Goal: Task Accomplishment & Management: Use online tool/utility

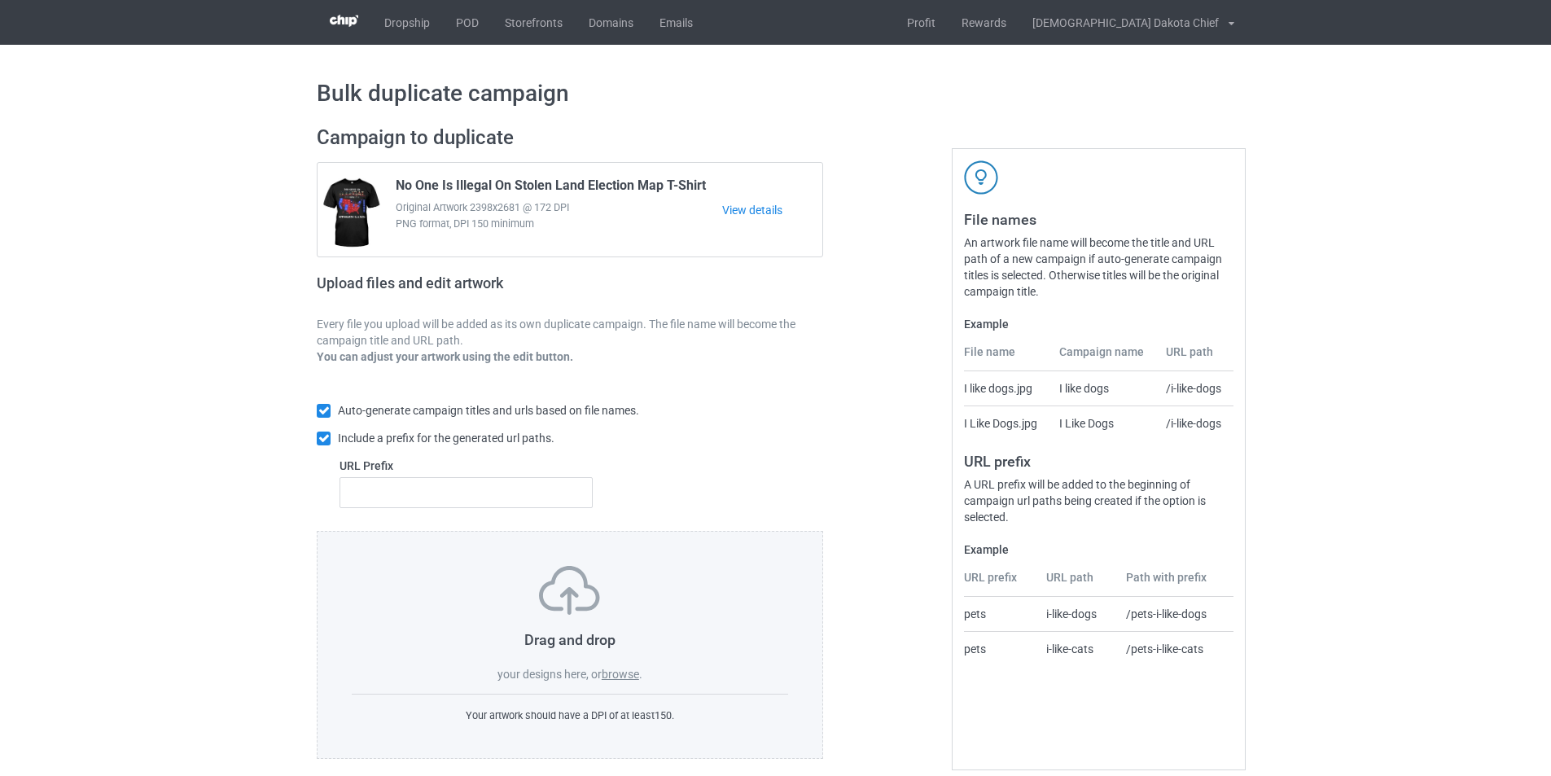
click at [620, 677] on label "browse" at bounding box center [620, 674] width 37 height 13
click at [0, 0] on input "browse" at bounding box center [0, 0] width 0 height 0
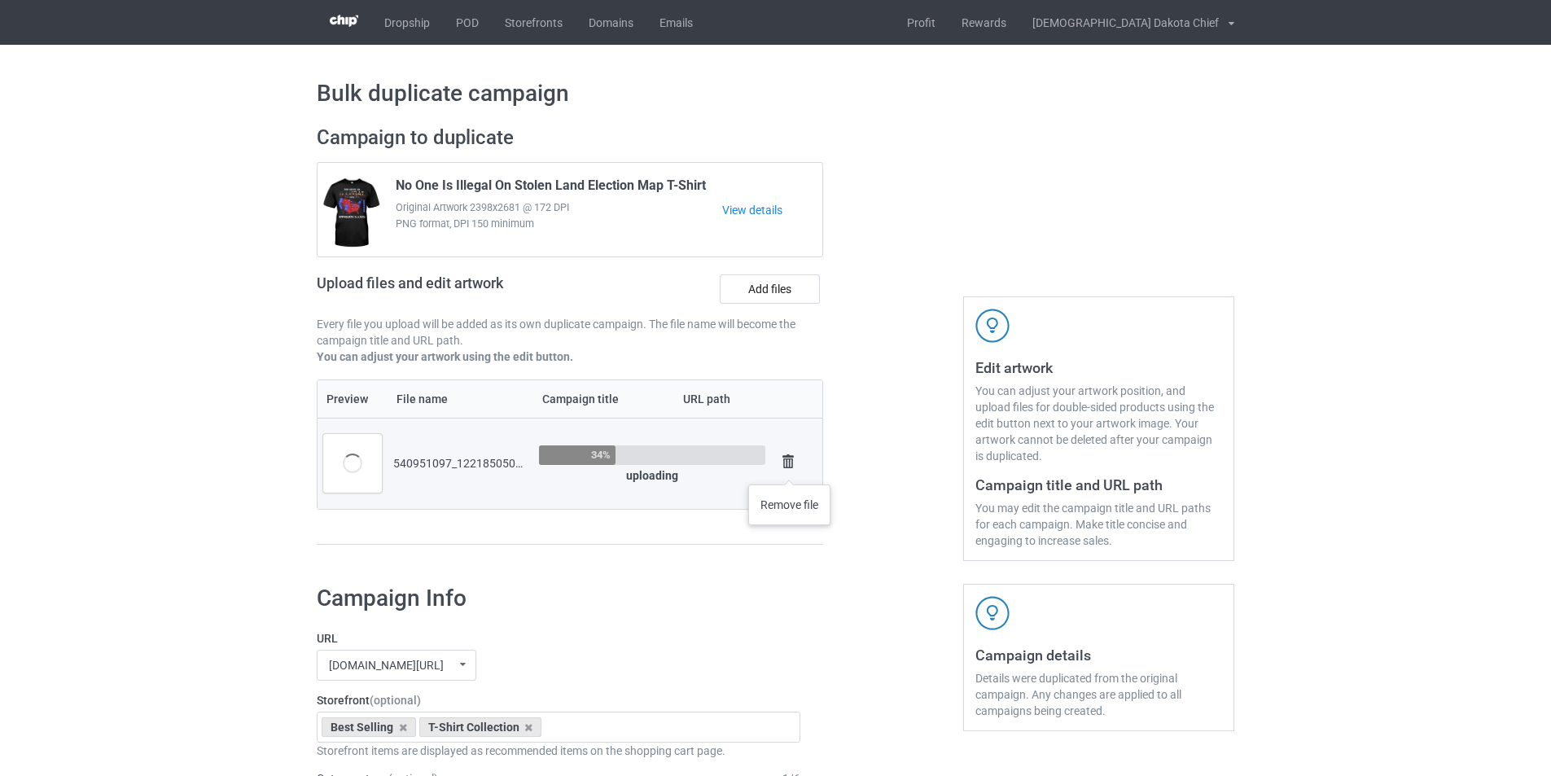
click at [788, 465] on img at bounding box center [788, 461] width 23 height 23
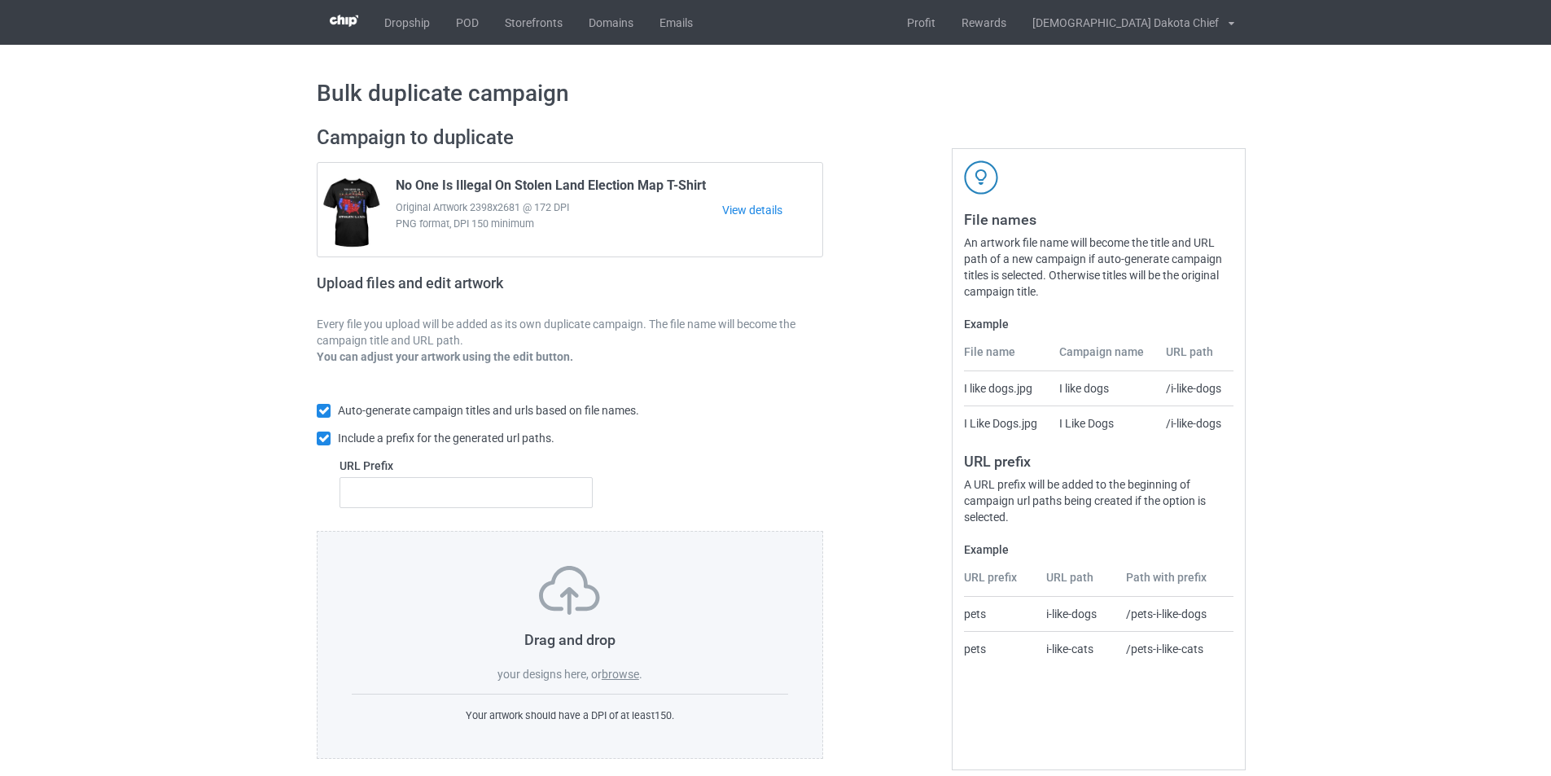
click at [629, 673] on label "browse" at bounding box center [620, 674] width 37 height 13
click at [0, 0] on input "browse" at bounding box center [0, 0] width 0 height 0
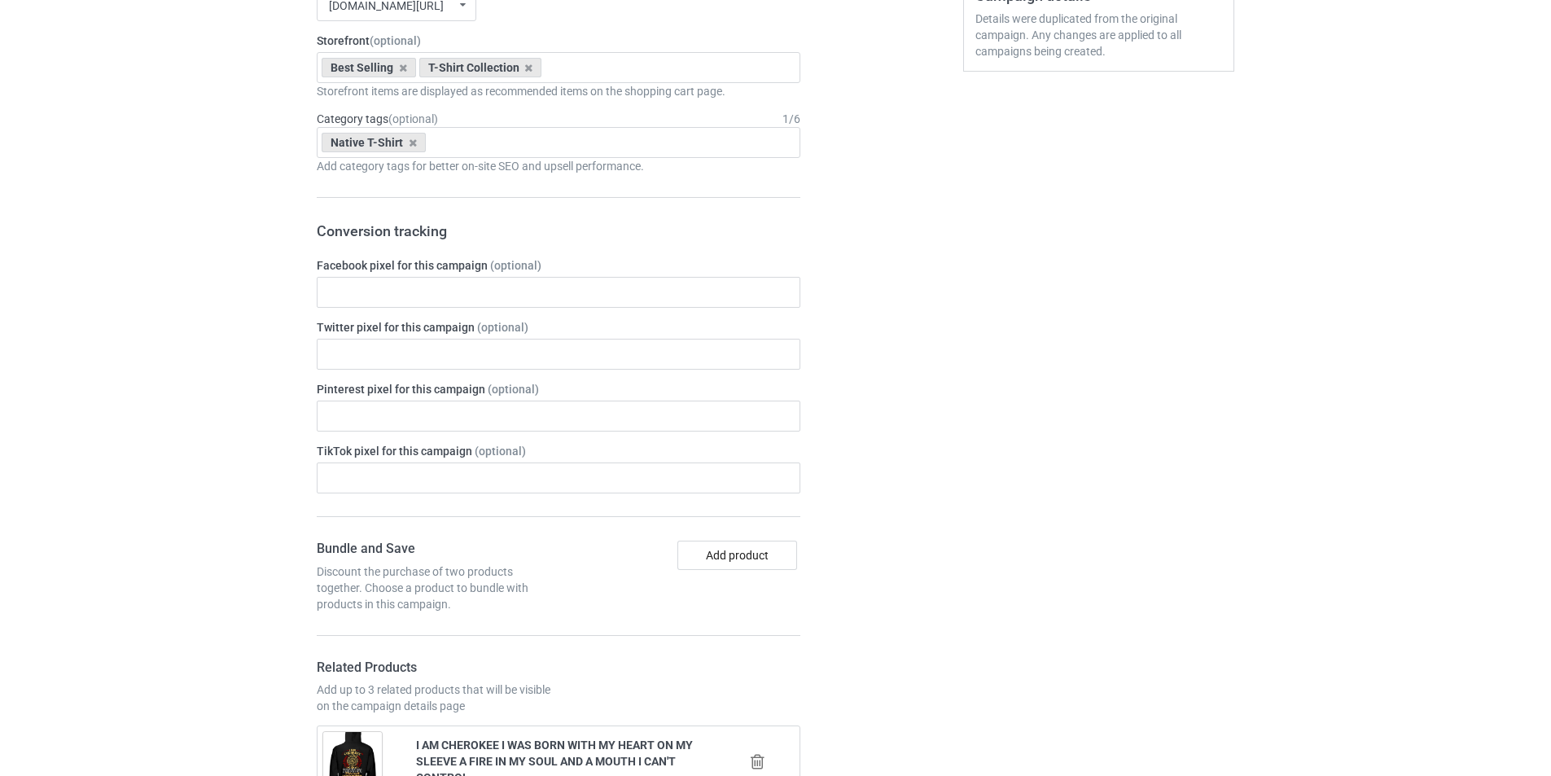
scroll to position [651, 0]
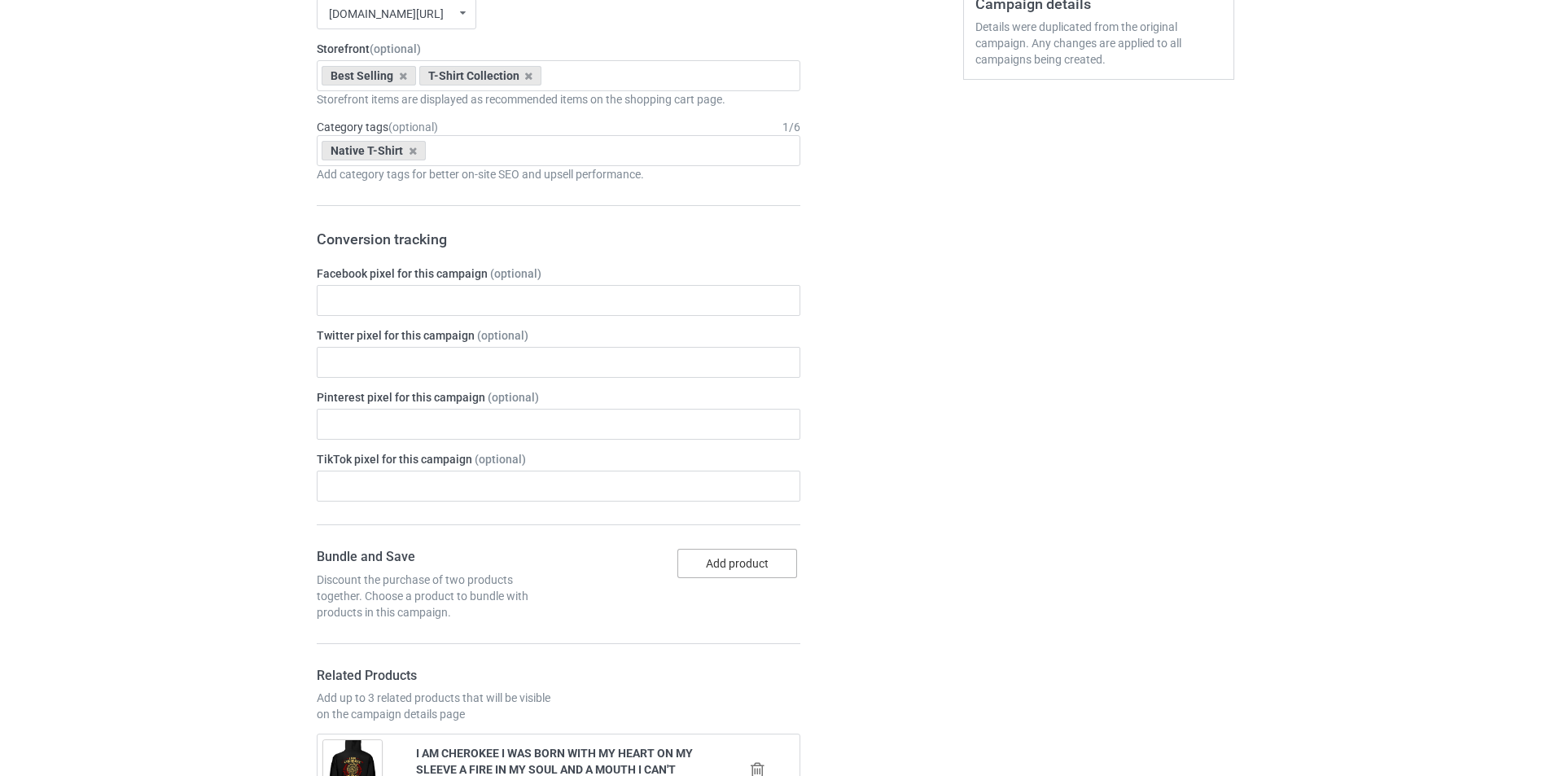
click at [747, 564] on button "Add product" at bounding box center [737, 563] width 120 height 29
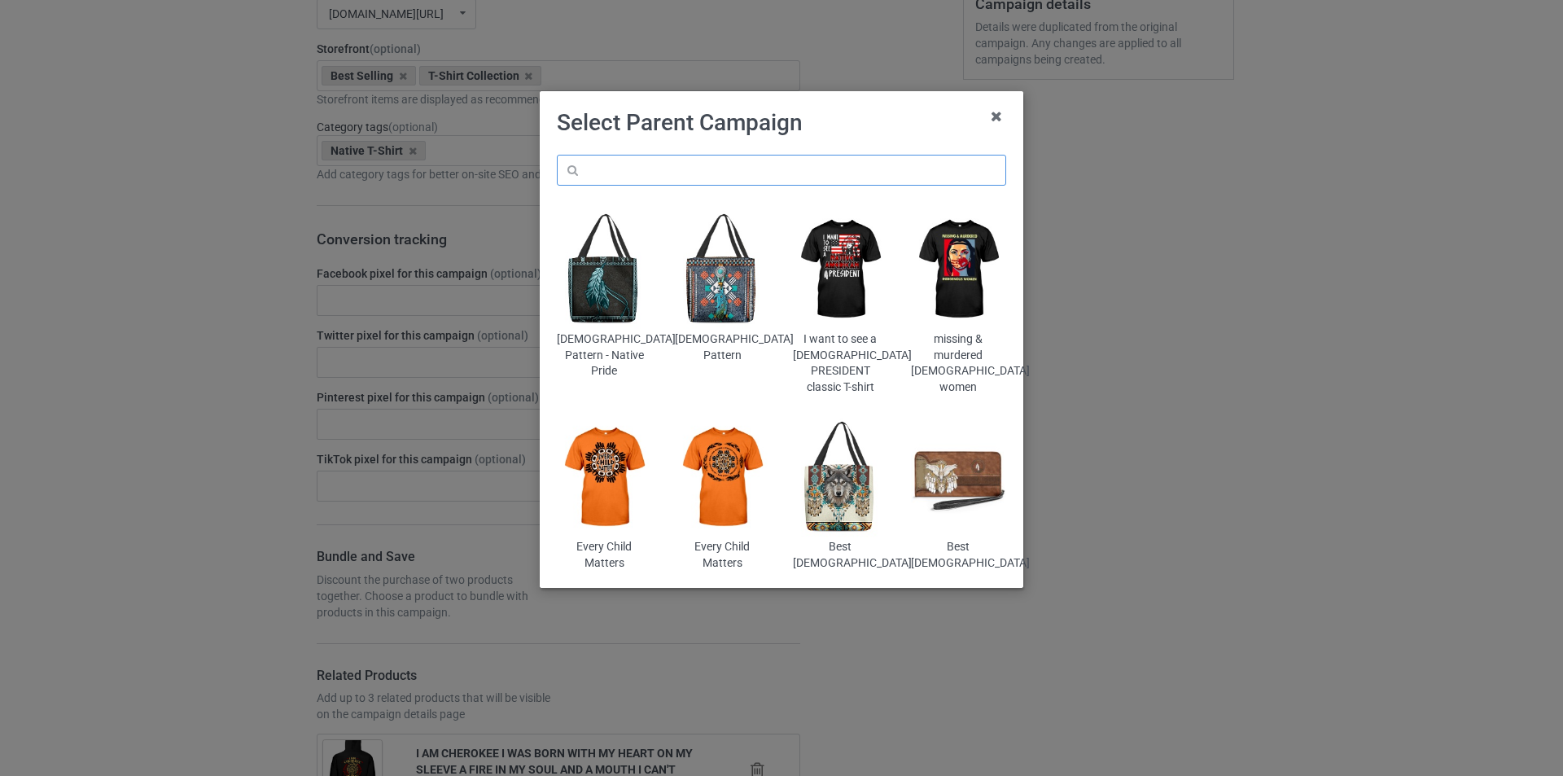
click at [799, 172] on input "text" at bounding box center [781, 170] width 449 height 31
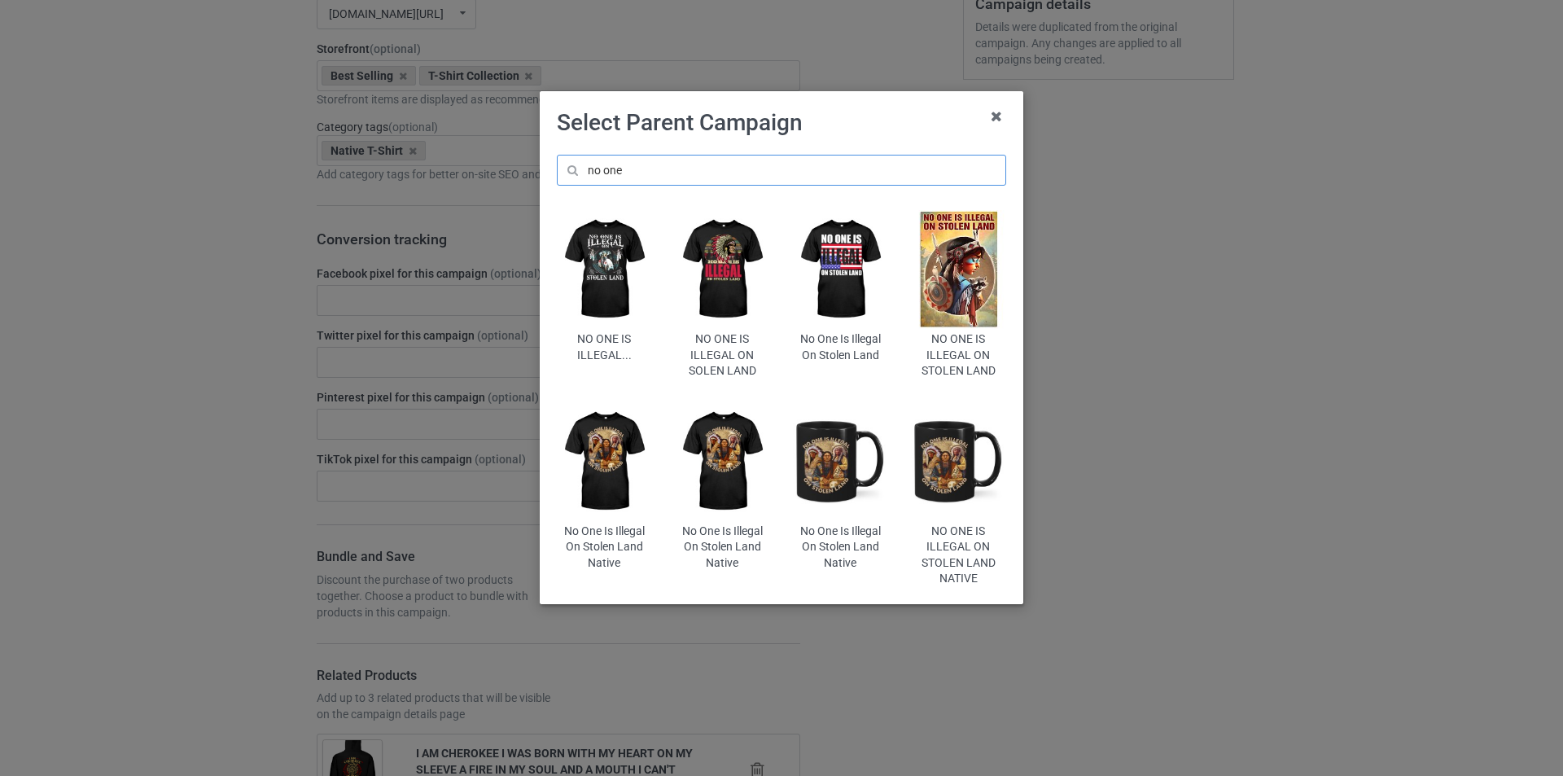
type input "no one"
click at [602, 254] on img at bounding box center [604, 269] width 95 height 119
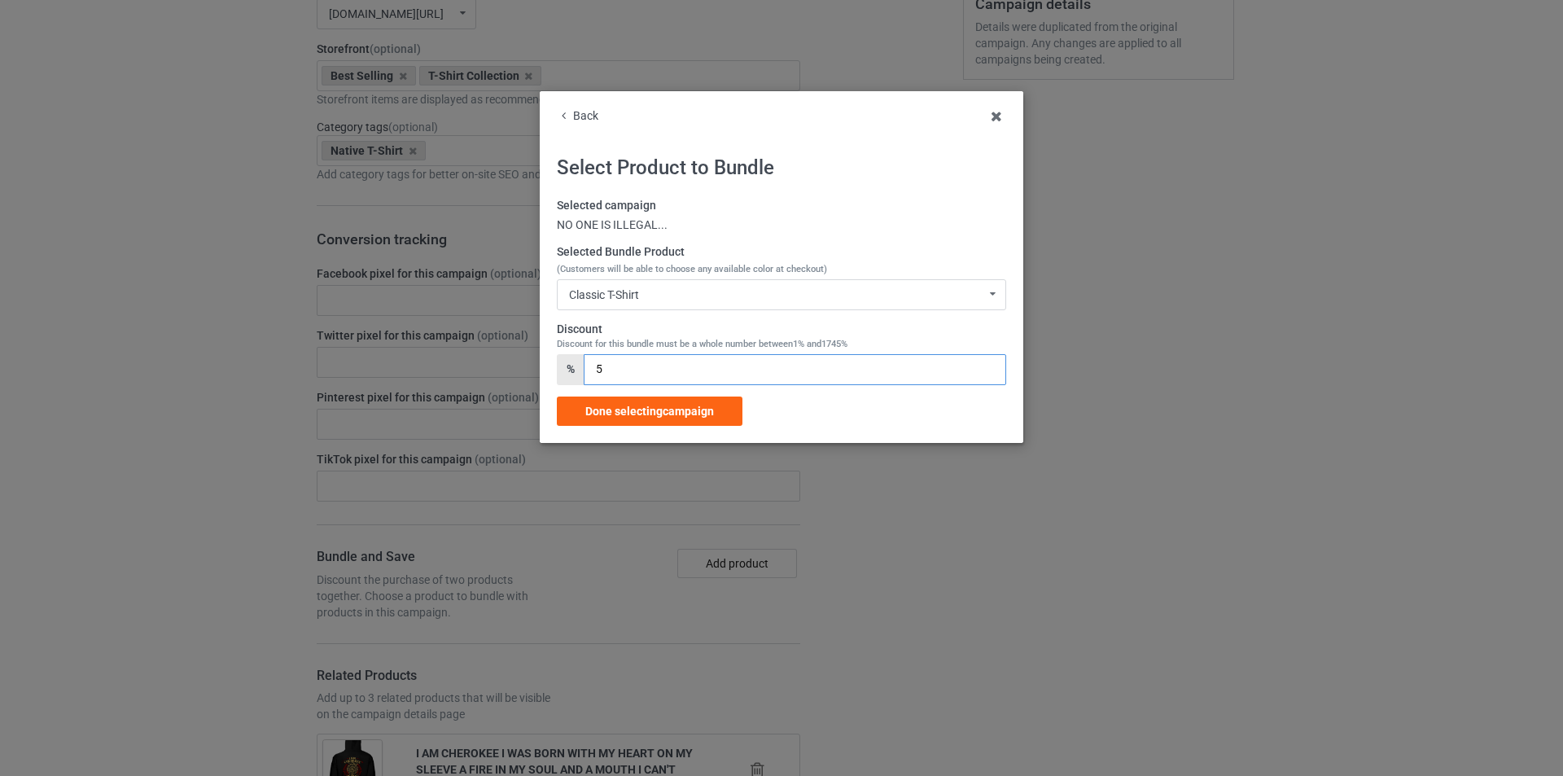
drag, startPoint x: 615, startPoint y: 371, endPoint x: 586, endPoint y: 369, distance: 28.6
click at [586, 369] on input "5" at bounding box center [795, 369] width 422 height 31
type input "3"
click at [685, 416] on span "Done selecting campaign" at bounding box center [649, 411] width 129 height 13
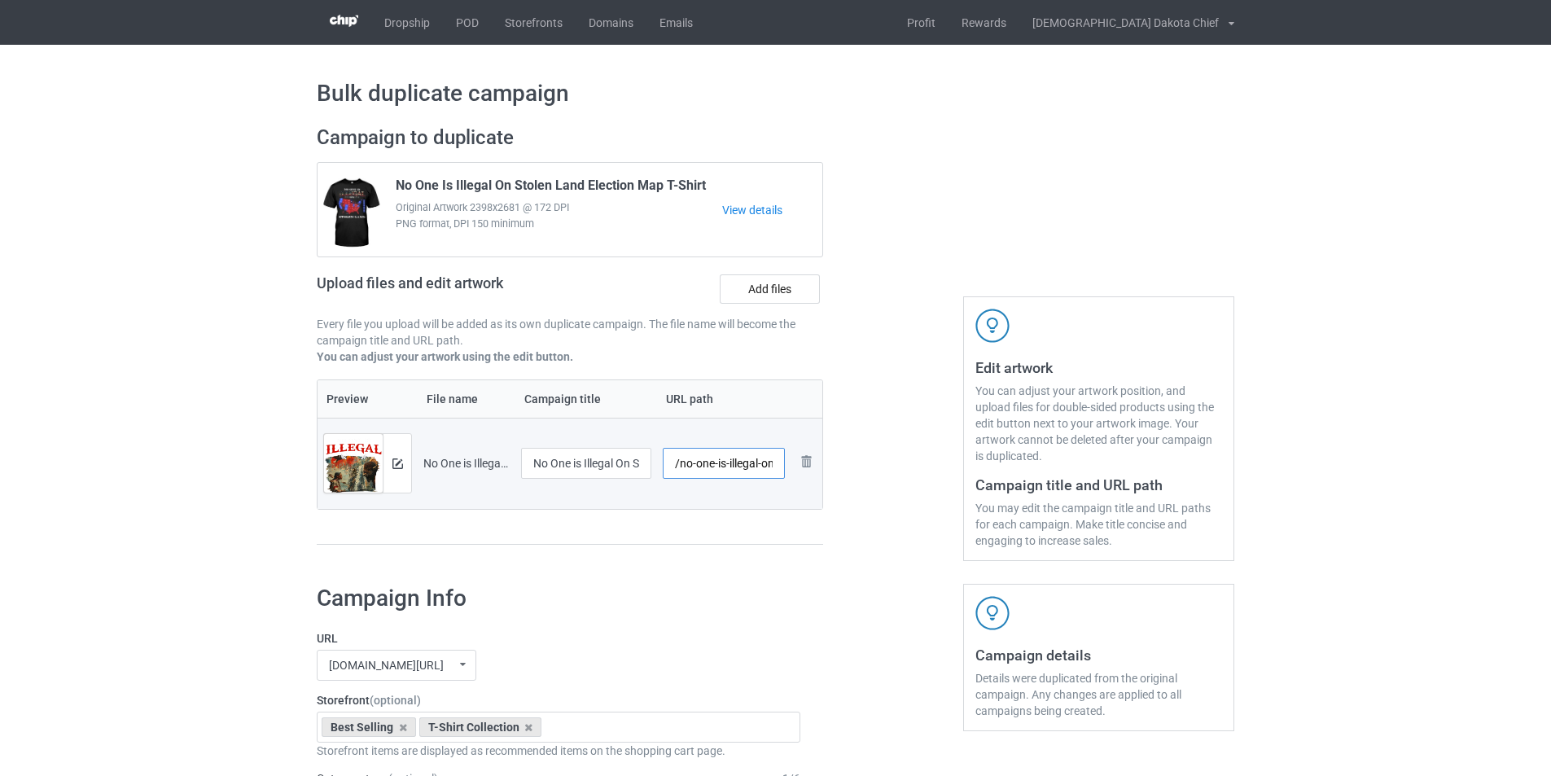
scroll to position [0, 70]
drag, startPoint x: 724, startPoint y: 466, endPoint x: 843, endPoint y: 465, distance: 119.7
click at [843, 465] on div "Campaign to duplicate No One Is Illegal On Stolen Land Election Map T-Shirt Ori…" at bounding box center [775, 343] width 940 height 458
type input "/no-one-is5"
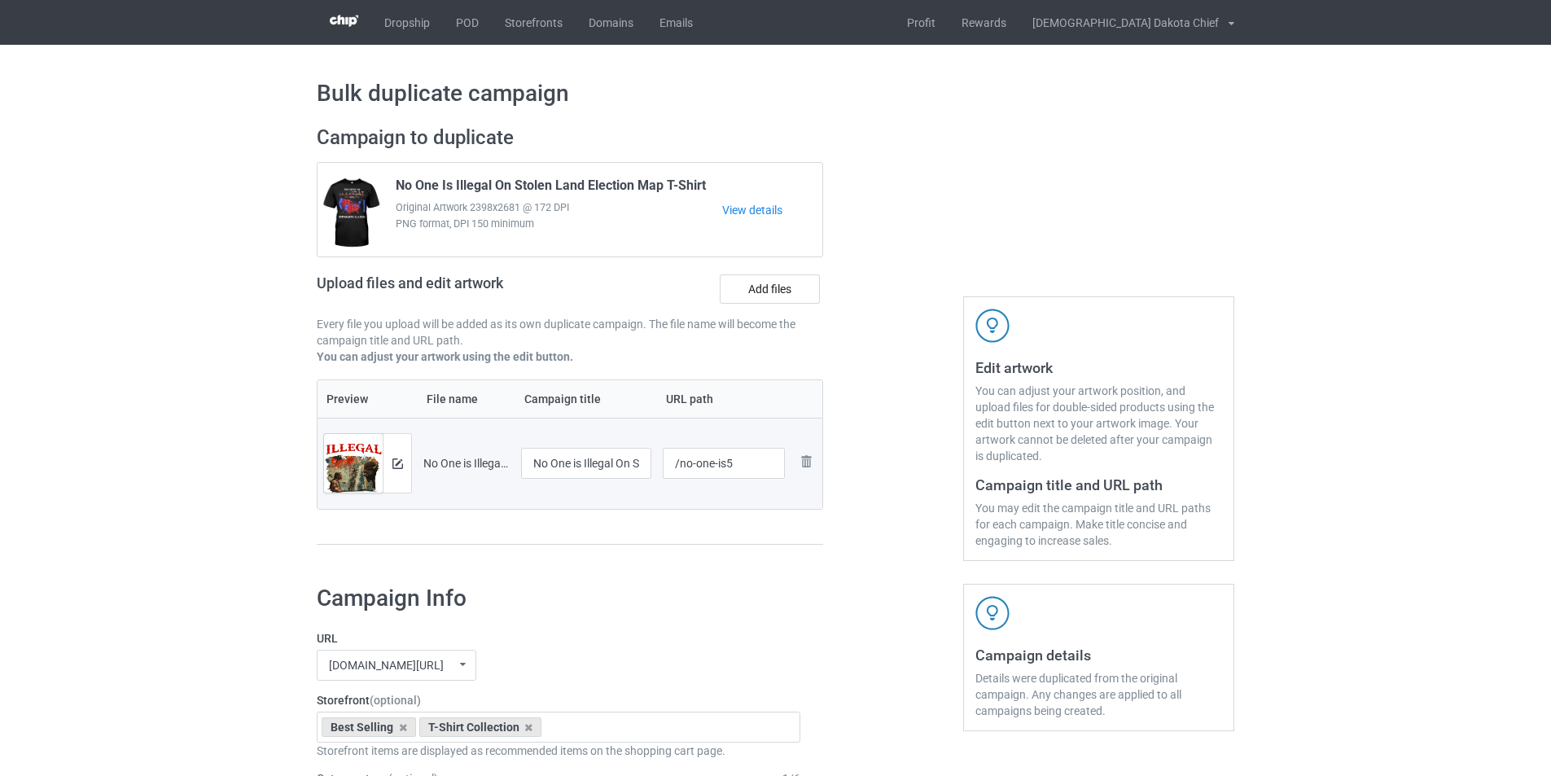
drag, startPoint x: 773, startPoint y: 580, endPoint x: 764, endPoint y: 574, distance: 9.9
drag, startPoint x: 623, startPoint y: 461, endPoint x: 691, endPoint y: 461, distance: 68.4
click at [691, 461] on tr "Preview and edit artwork No One is Illegal On Stolen Land 1.png No One is Illeg…" at bounding box center [570, 463] width 505 height 91
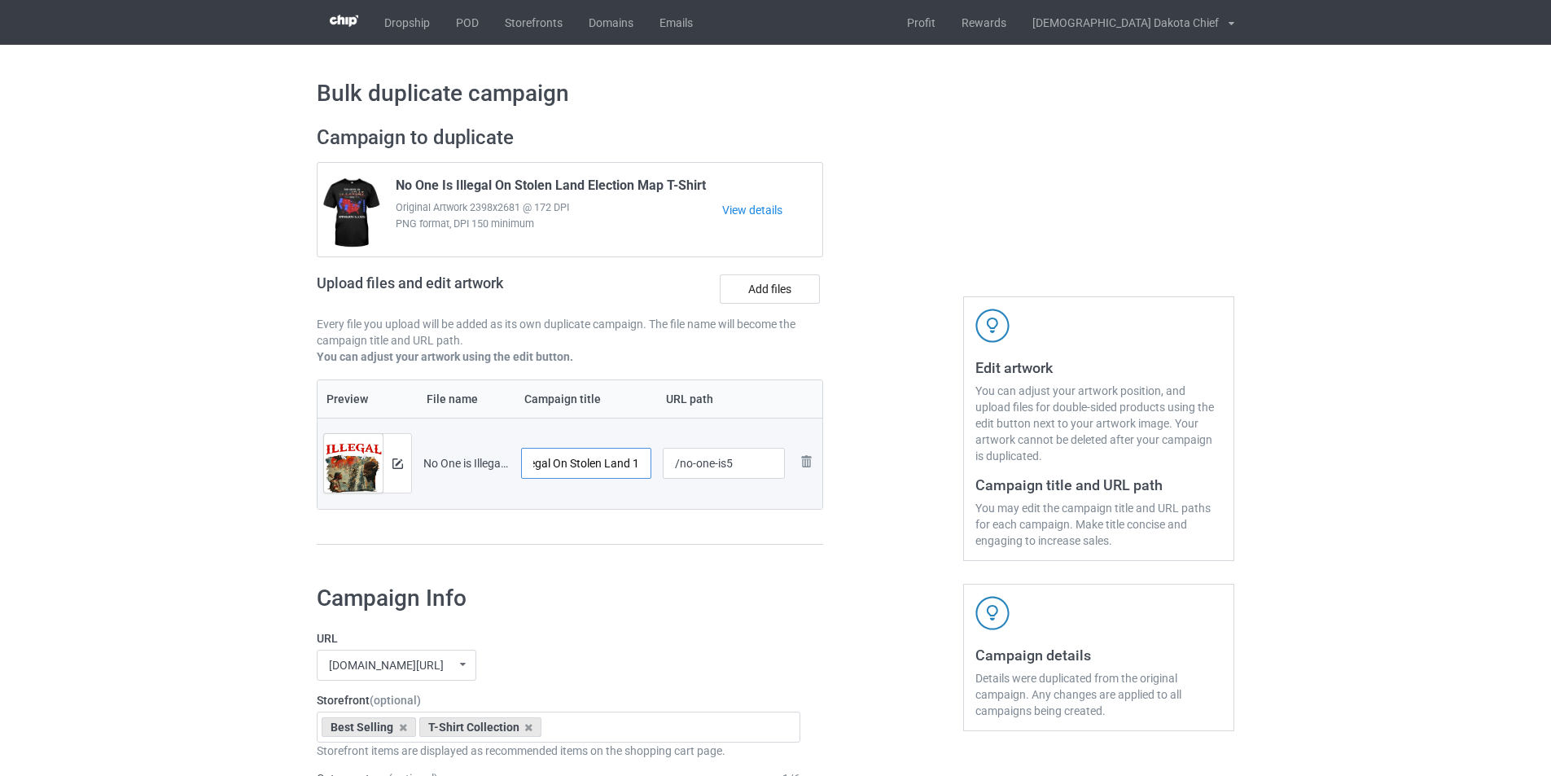
click at [638, 465] on input "No One is Illegal On Stolen Land 1" at bounding box center [586, 463] width 130 height 31
drag, startPoint x: 632, startPoint y: 462, endPoint x: 648, endPoint y: 462, distance: 16.3
click at [648, 462] on input "No One is Illegal On Stolen Land 1" at bounding box center [586, 463] width 130 height 31
type input "No One is Illegal On Stolen Land"
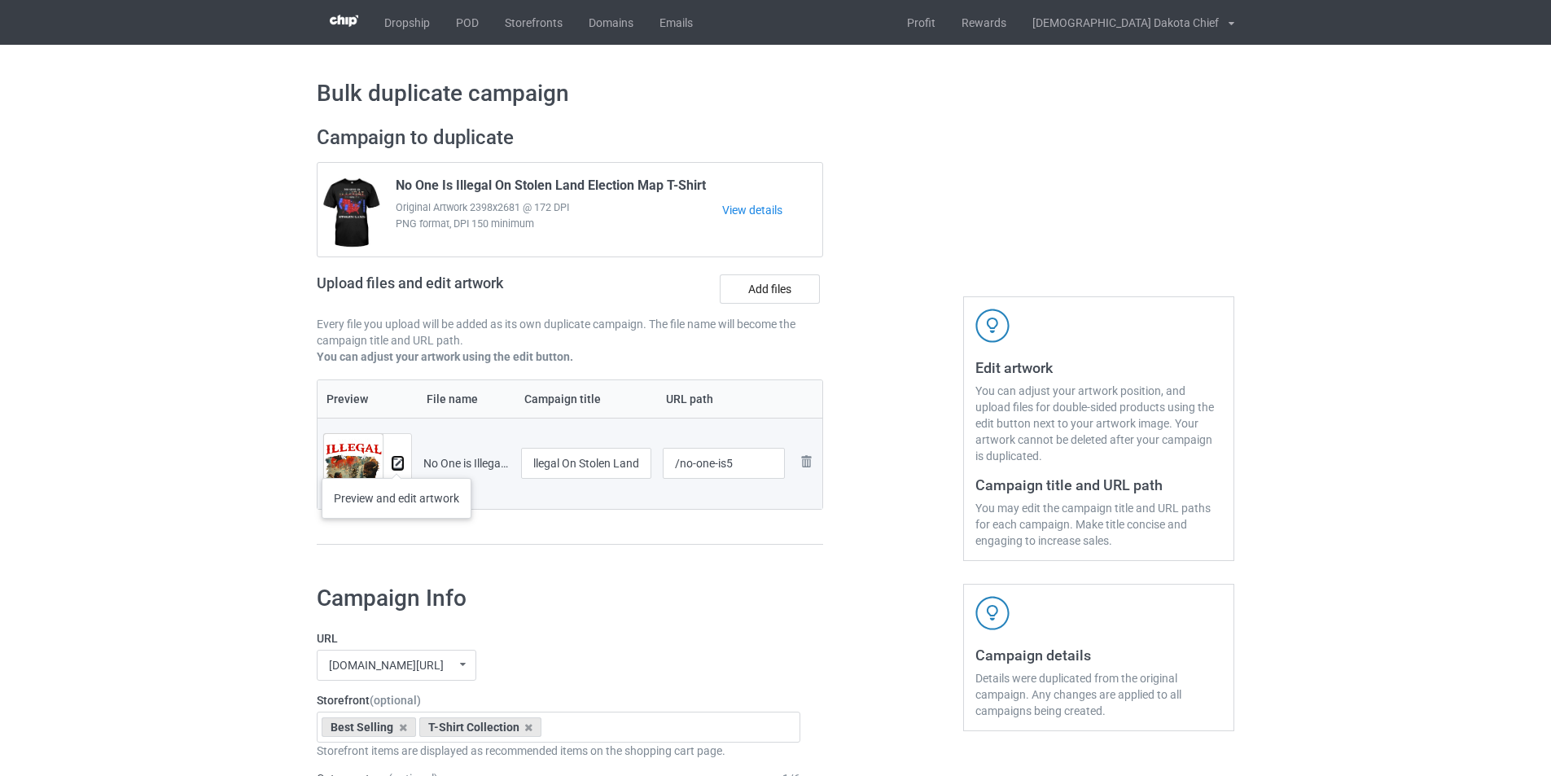
click at [396, 462] on img at bounding box center [397, 463] width 11 height 11
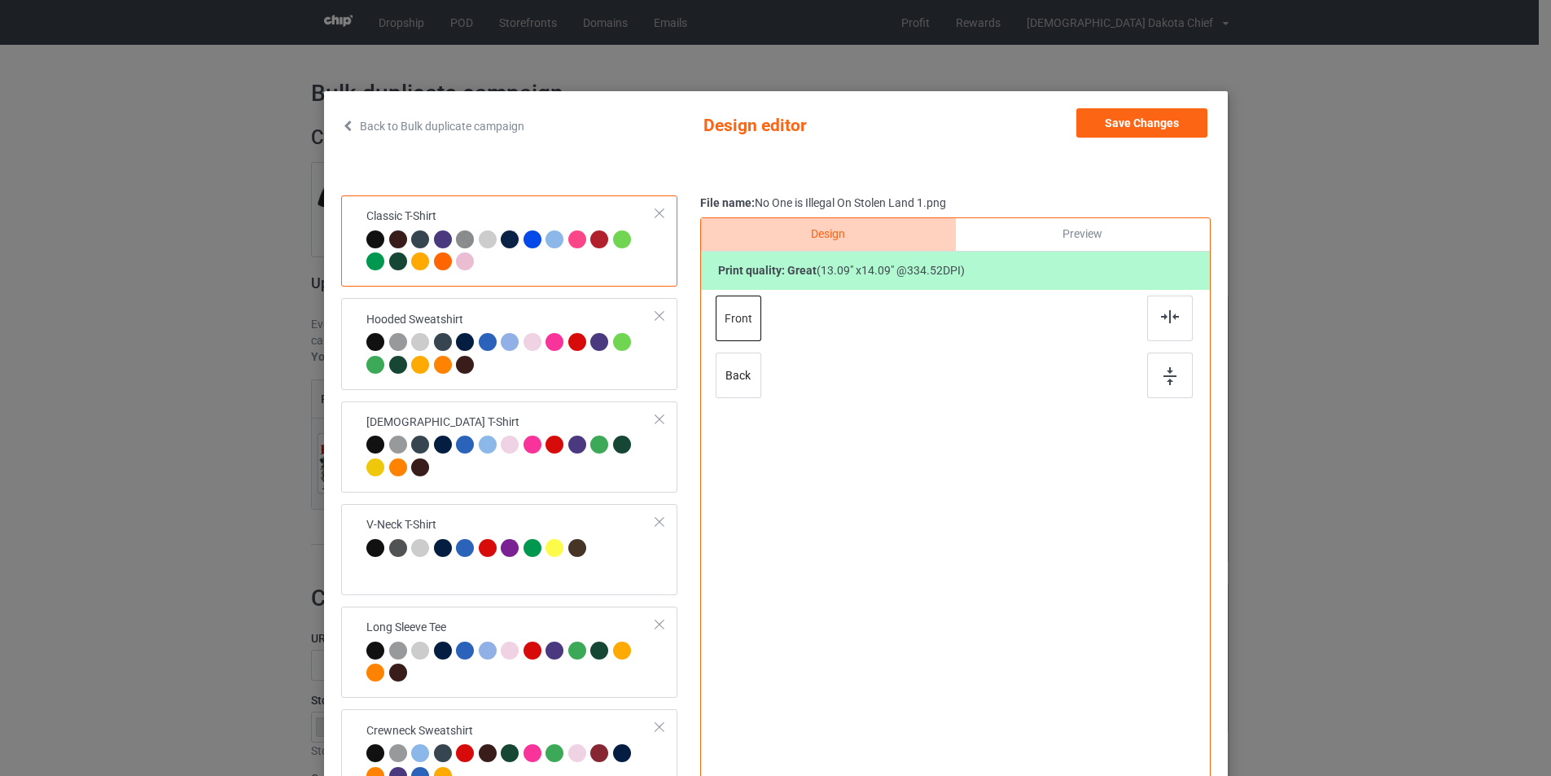
scroll to position [0, 0]
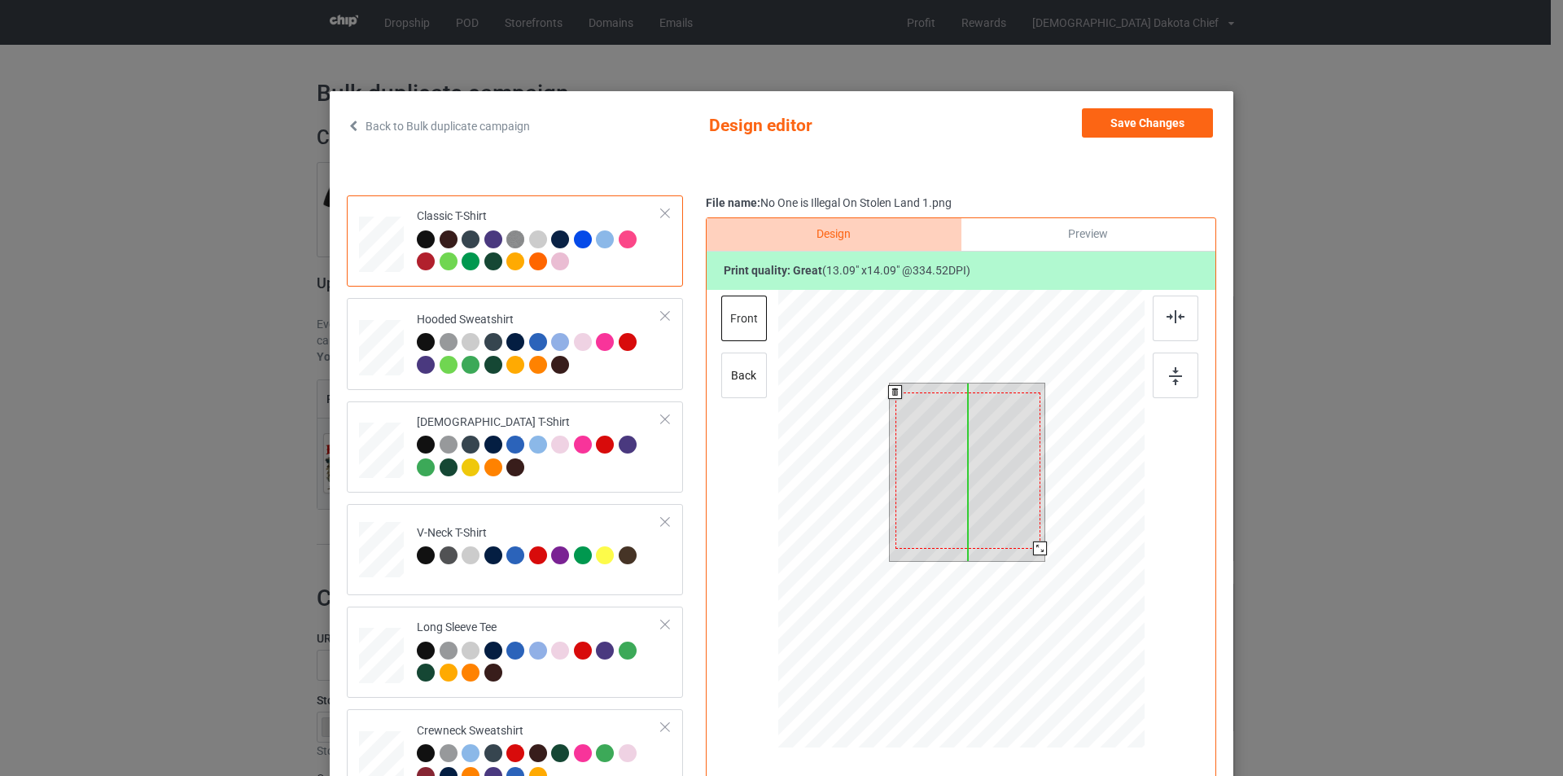
drag, startPoint x: 957, startPoint y: 490, endPoint x: 957, endPoint y: 499, distance: 9.0
click at [957, 499] on div at bounding box center [968, 470] width 145 height 156
click at [1028, 540] on div at bounding box center [1035, 544] width 14 height 14
click at [578, 308] on td "Hooded Sweatshirt" at bounding box center [539, 343] width 263 height 78
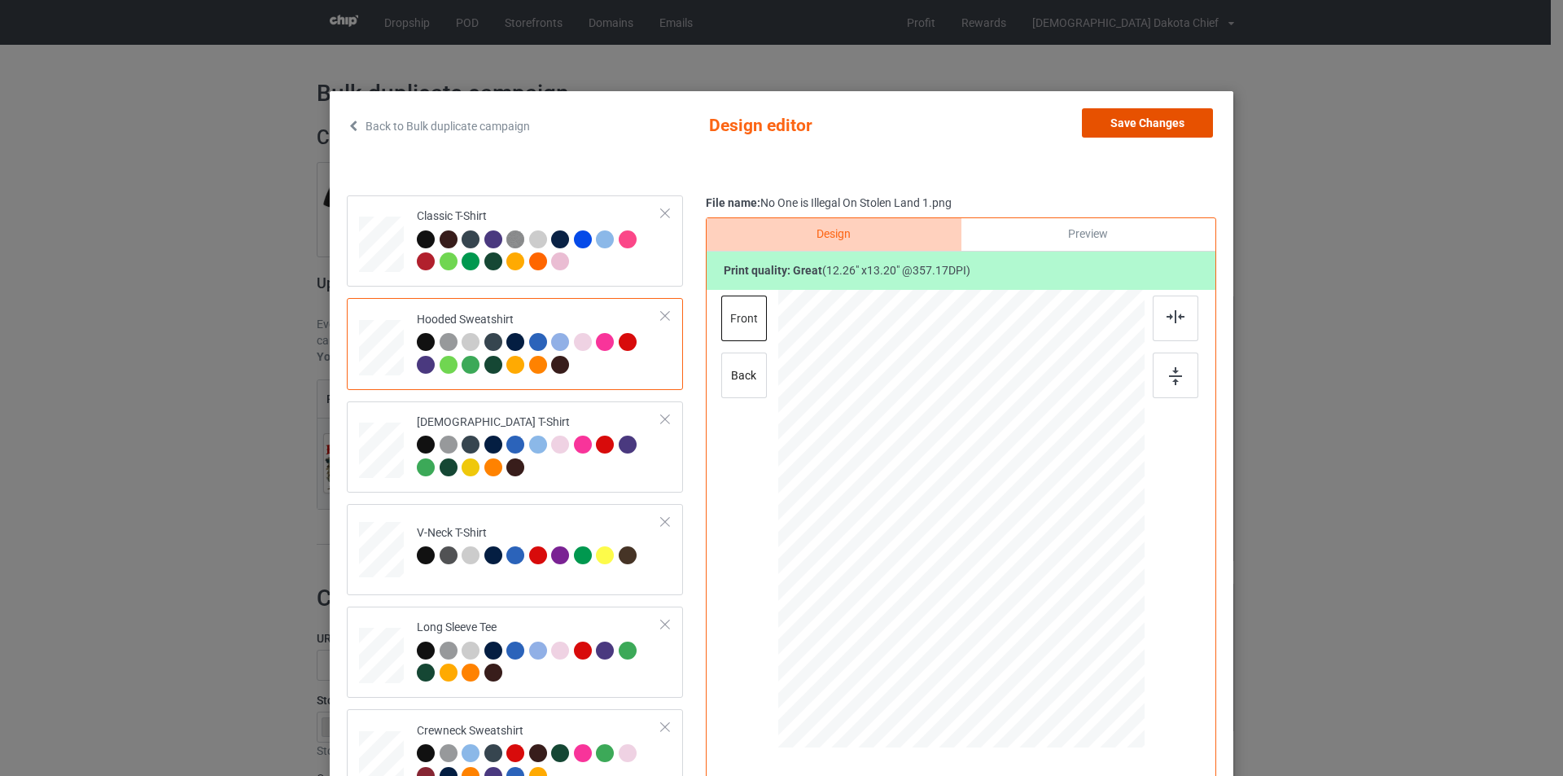
click at [1144, 125] on button "Save Changes" at bounding box center [1147, 122] width 131 height 29
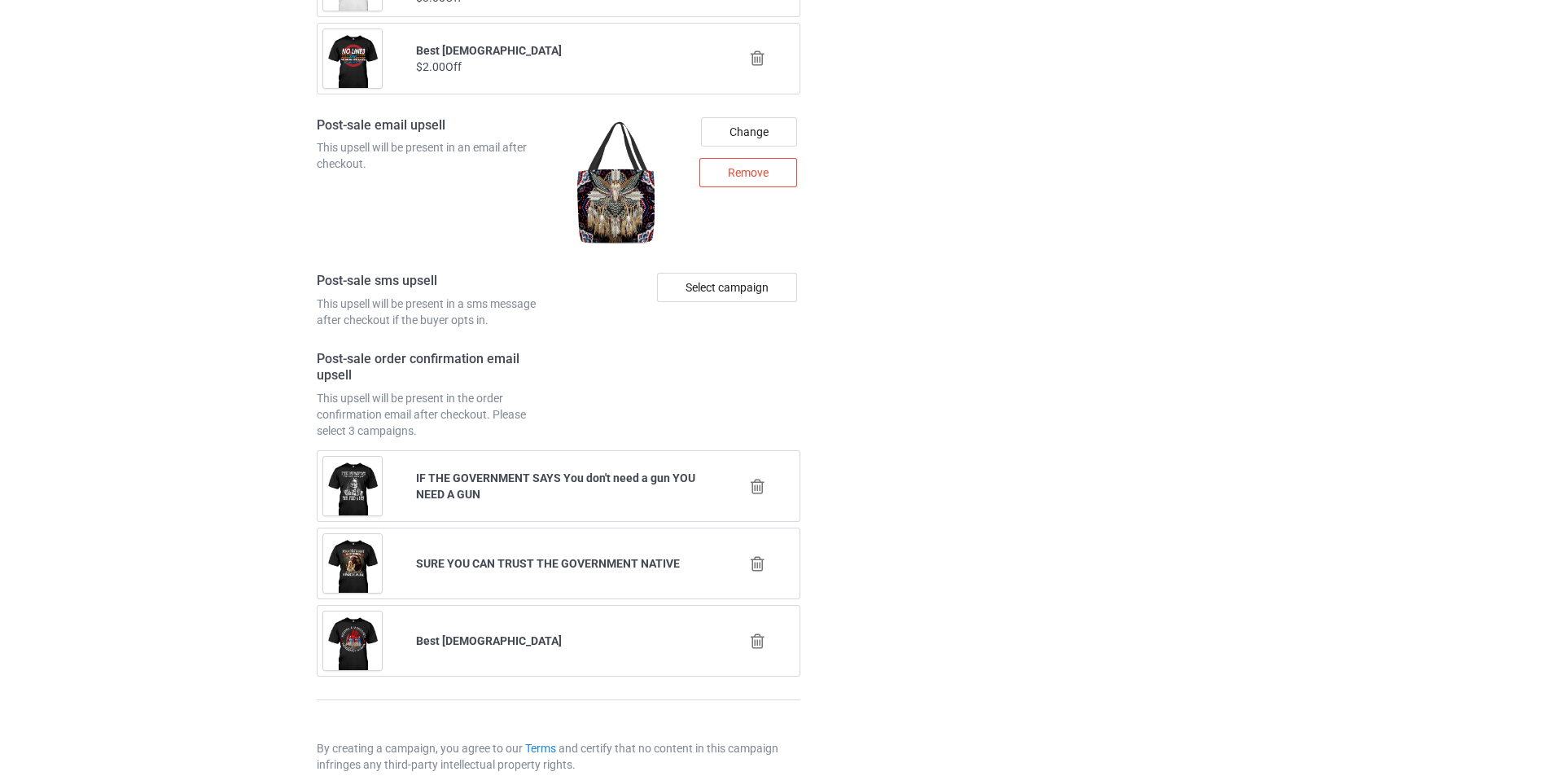
scroll to position [2289, 0]
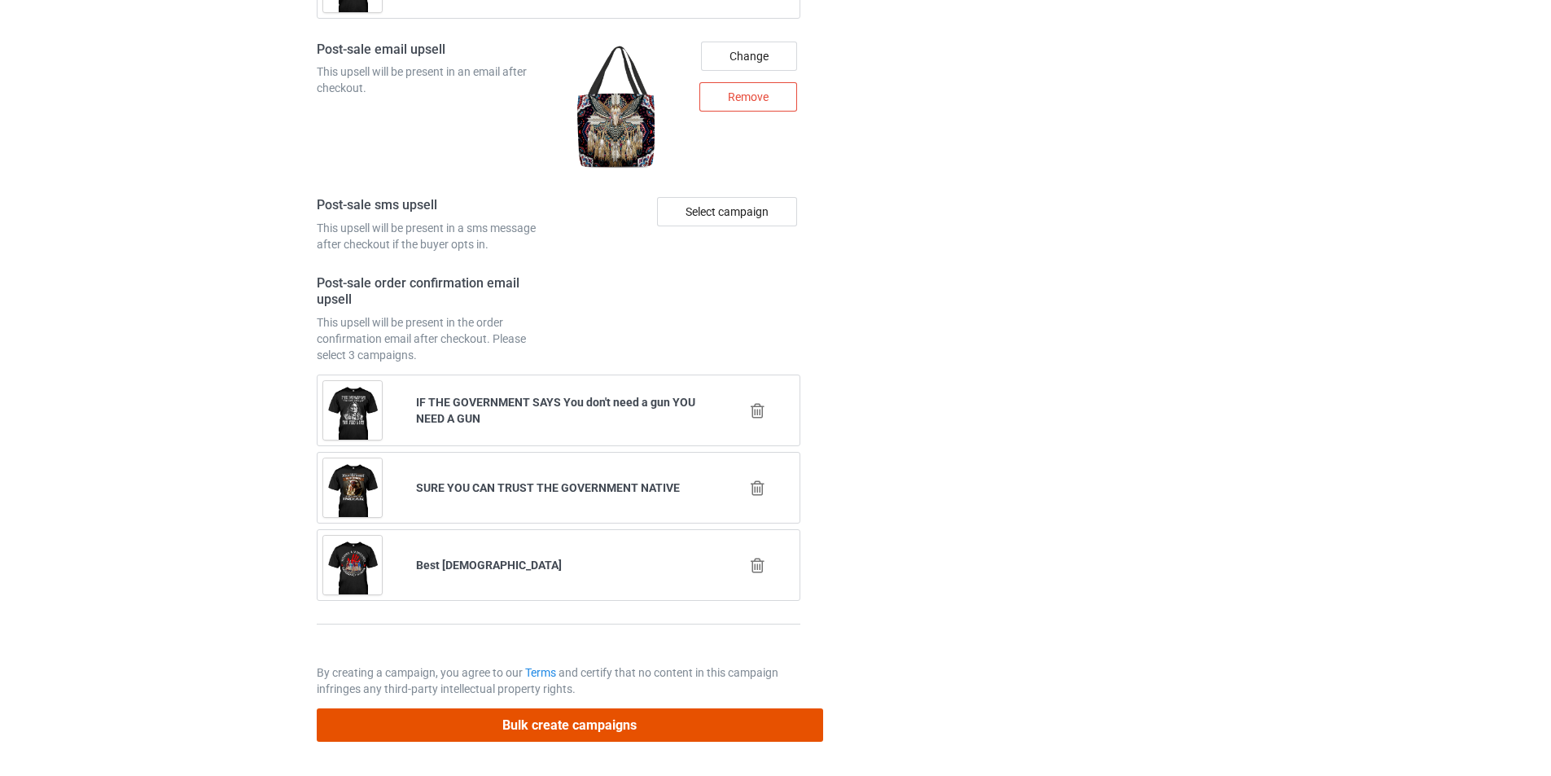
click at [607, 721] on button "Bulk create campaigns" at bounding box center [570, 724] width 506 height 33
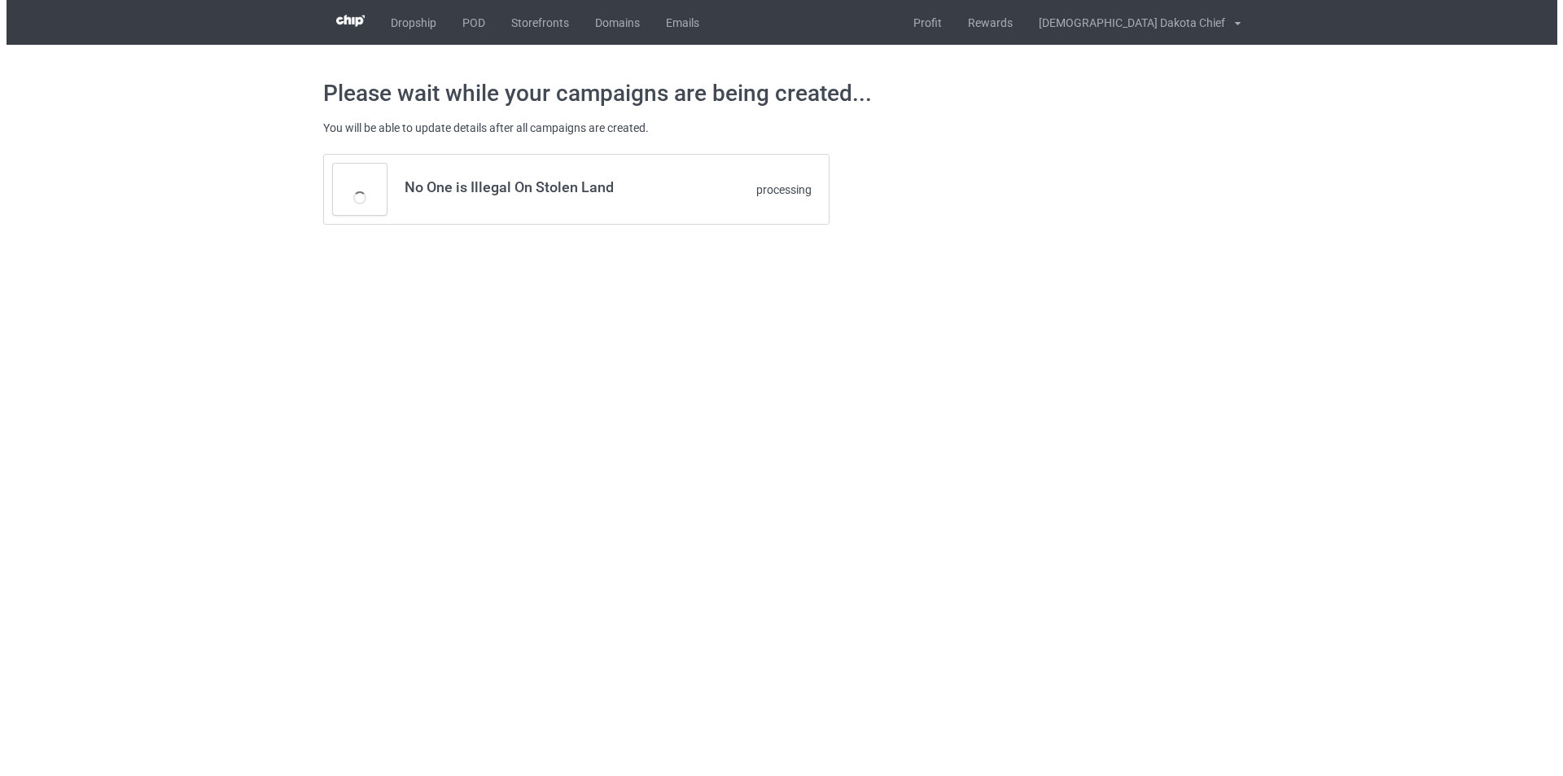
scroll to position [0, 0]
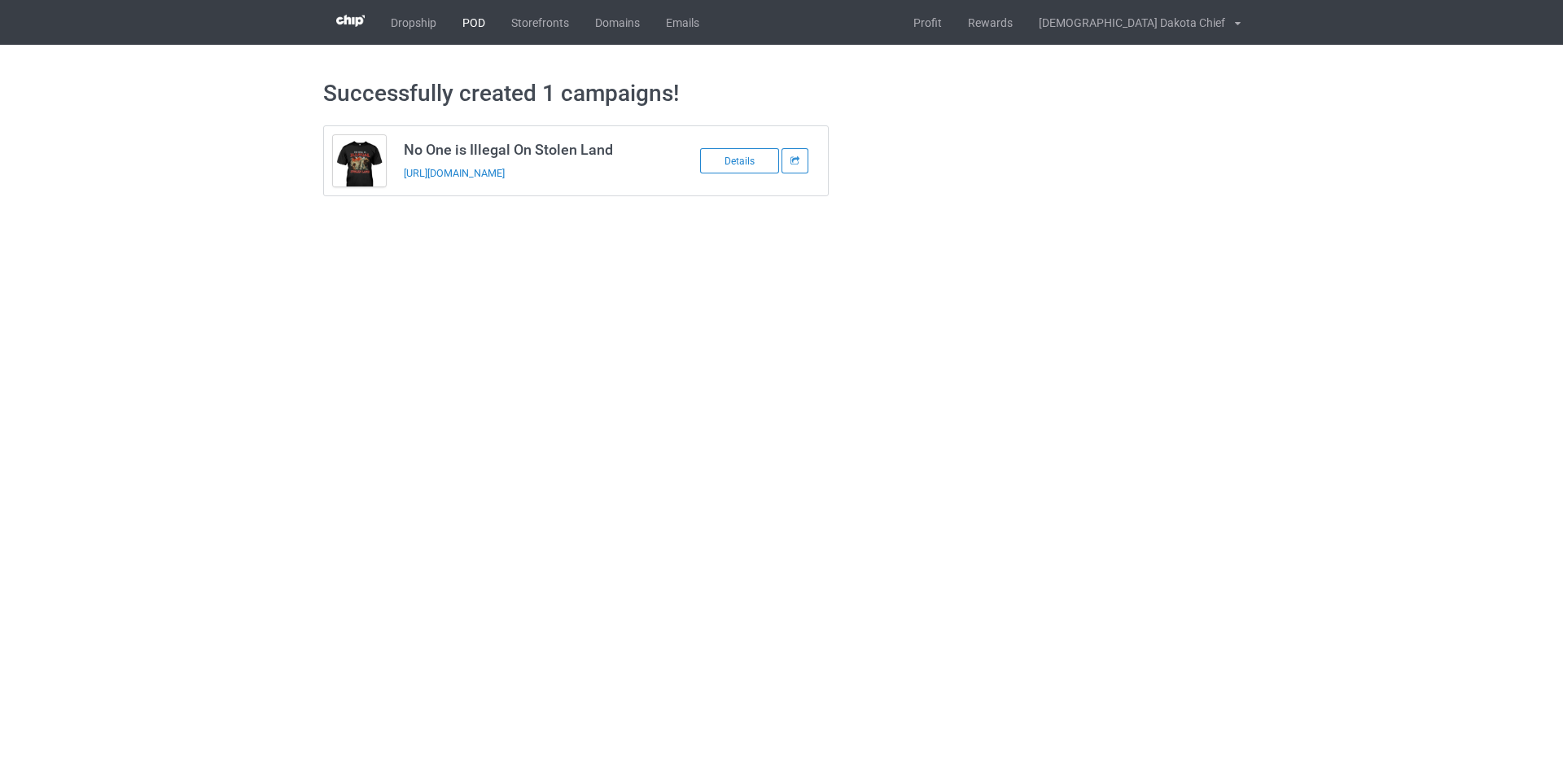
click at [468, 23] on link "POD" at bounding box center [473, 22] width 49 height 45
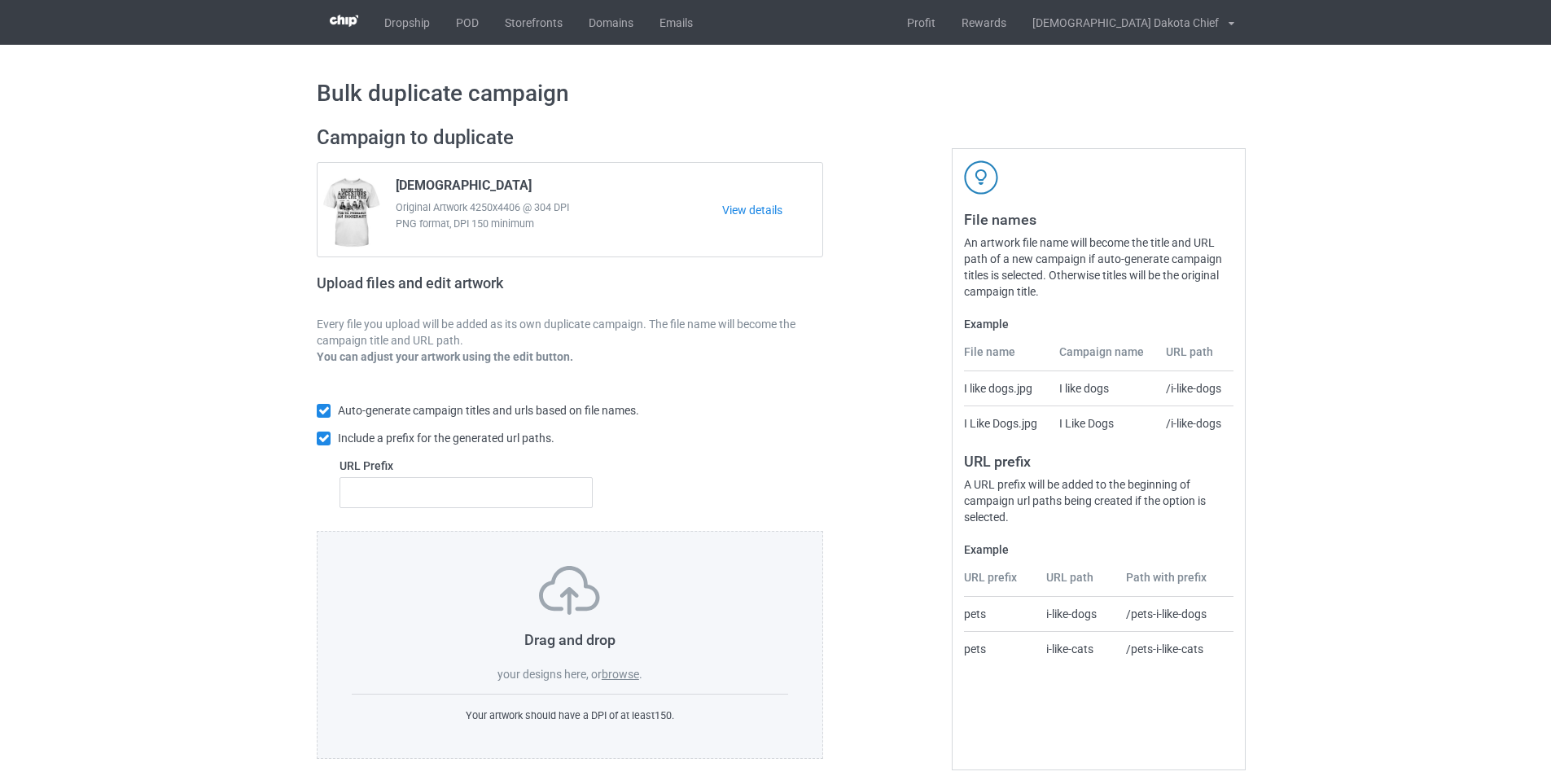
click at [619, 674] on label "browse" at bounding box center [620, 674] width 37 height 13
click at [0, 0] on input "browse" at bounding box center [0, 0] width 0 height 0
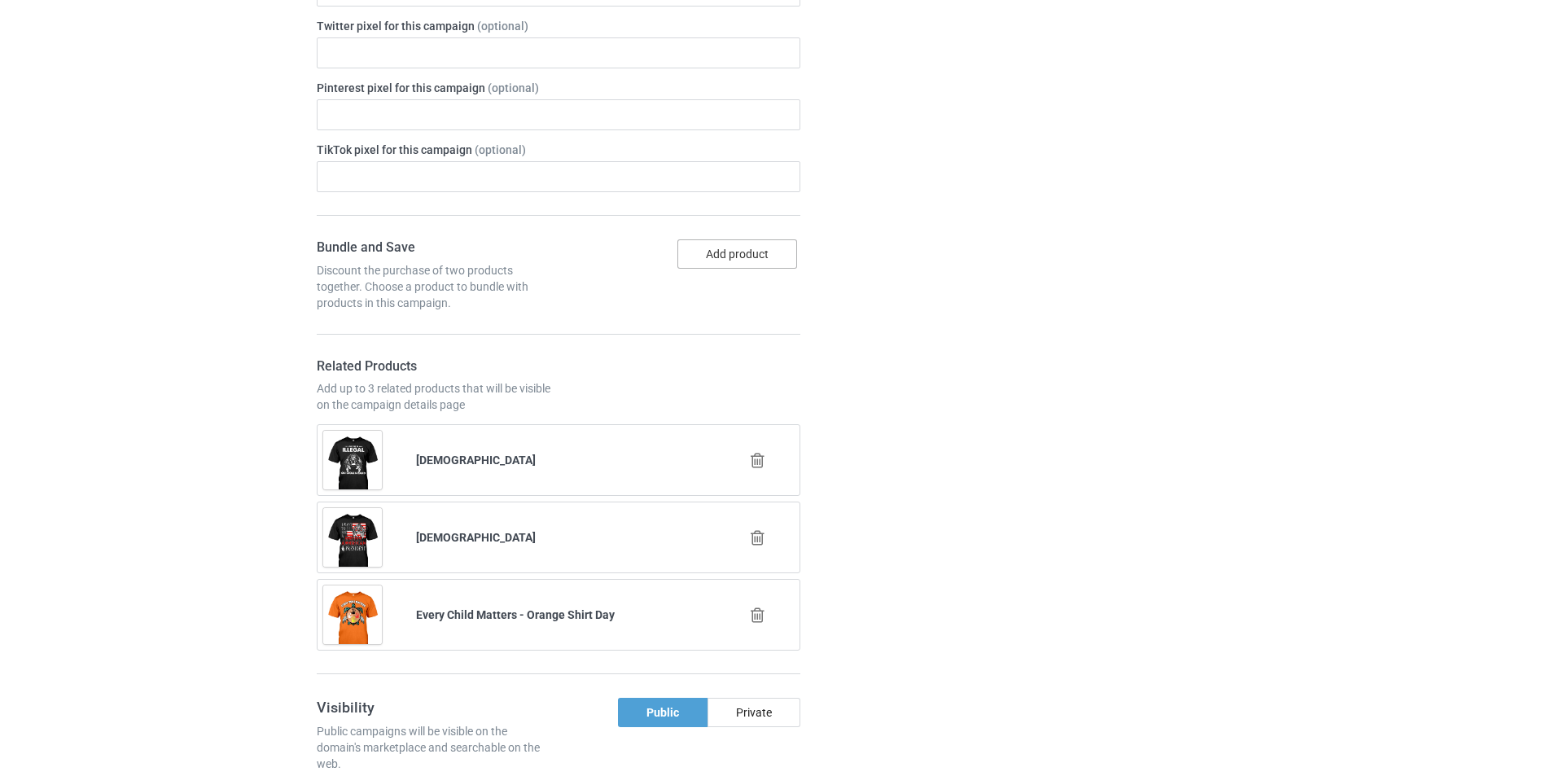
scroll to position [814, 0]
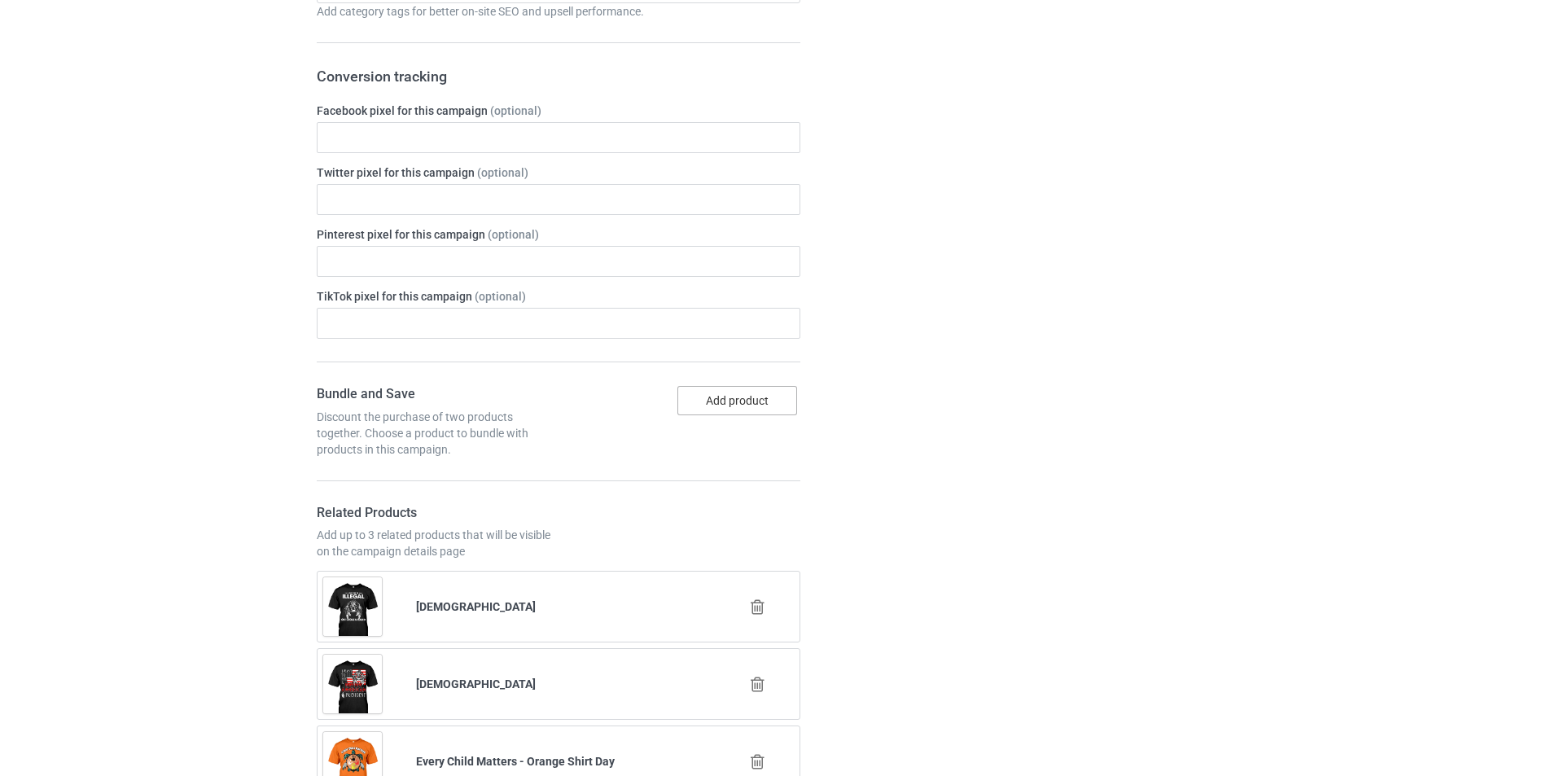
click at [729, 401] on button "Add product" at bounding box center [737, 400] width 120 height 29
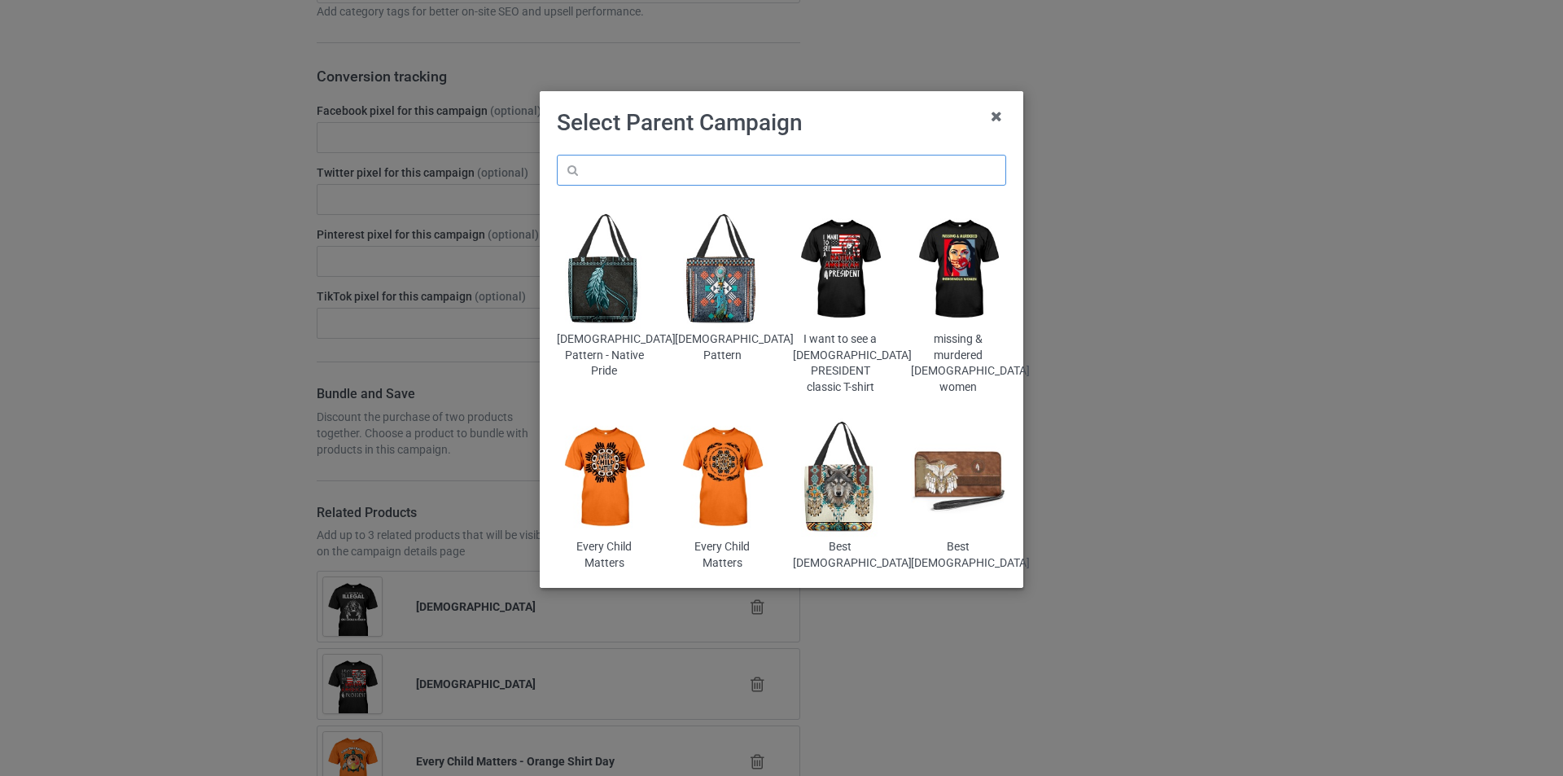
click at [732, 174] on input "text" at bounding box center [781, 170] width 449 height 31
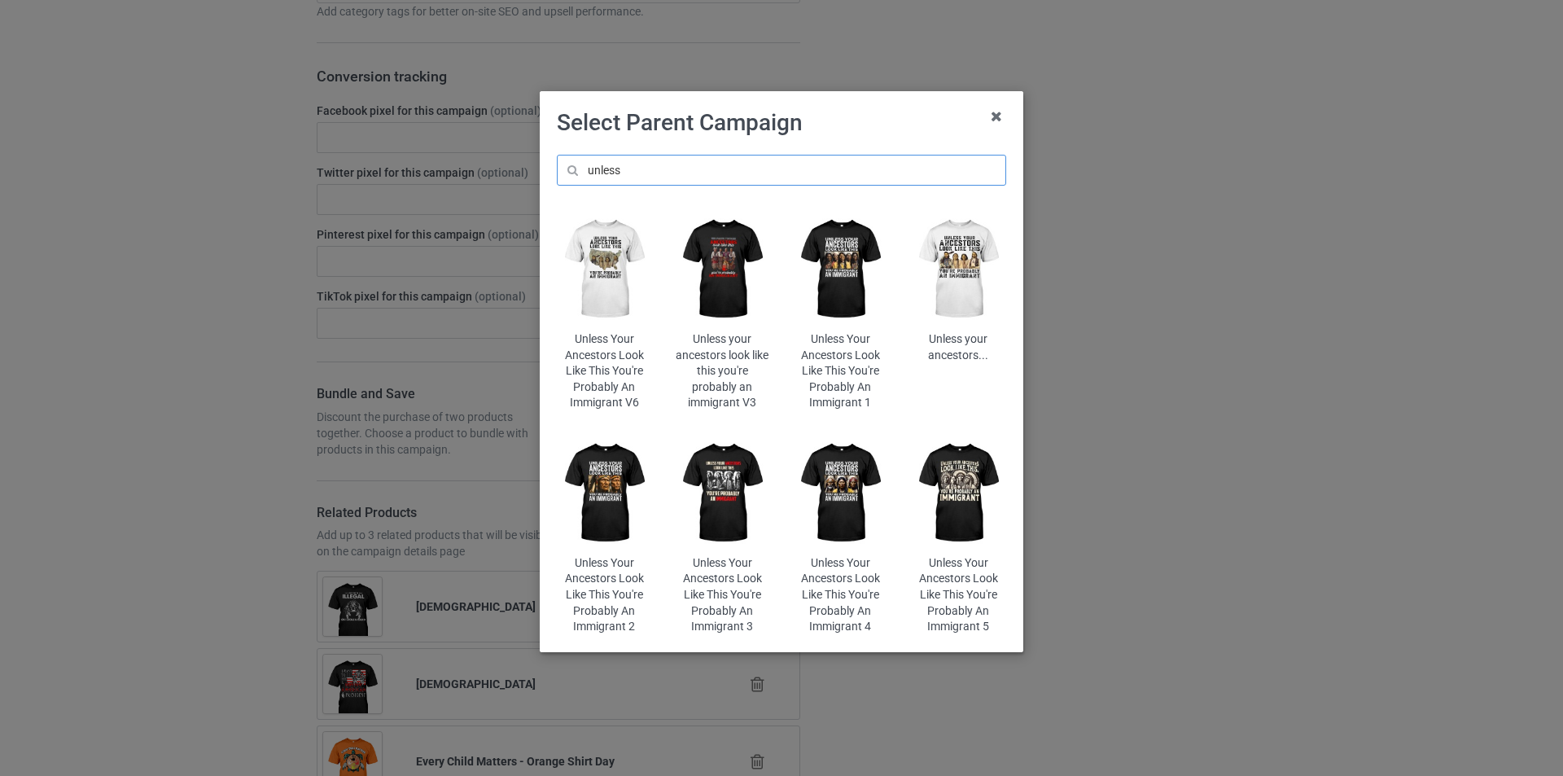
type input "unless"
click at [610, 282] on img at bounding box center [604, 269] width 95 height 119
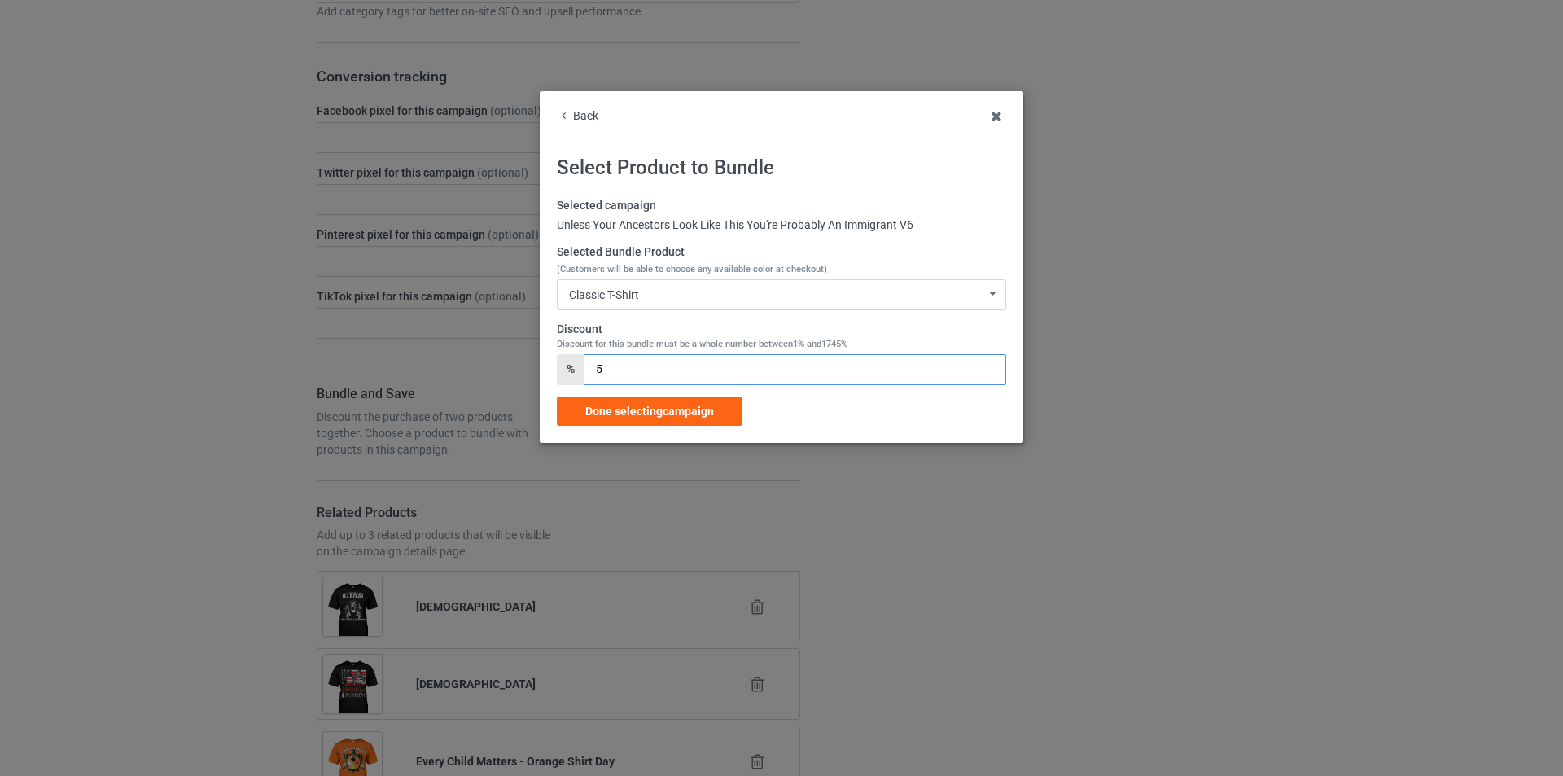
drag, startPoint x: 633, startPoint y: 370, endPoint x: 570, endPoint y: 371, distance: 63.5
click at [570, 371] on div "% 5" at bounding box center [781, 369] width 449 height 31
type input "3"
click at [642, 408] on span "Done selecting campaign" at bounding box center [649, 411] width 129 height 13
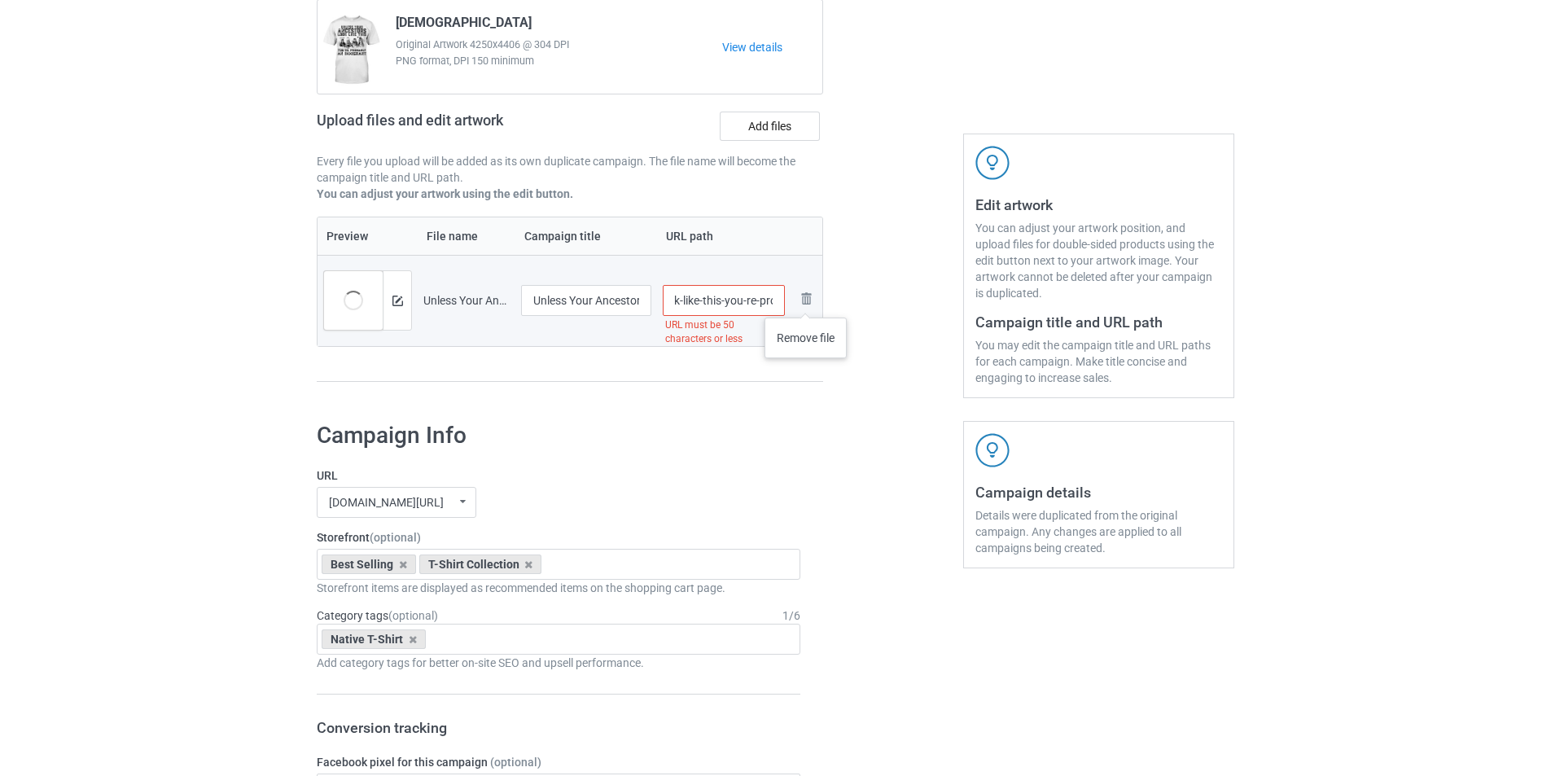
scroll to position [0, 246]
drag, startPoint x: 738, startPoint y: 301, endPoint x: 817, endPoint y: 301, distance: 79.0
click at [817, 301] on tr "Preview and edit artwork Unless Your Ancestors Look Like This You're Probably A…" at bounding box center [570, 300] width 505 height 91
type input "/unless-your02"
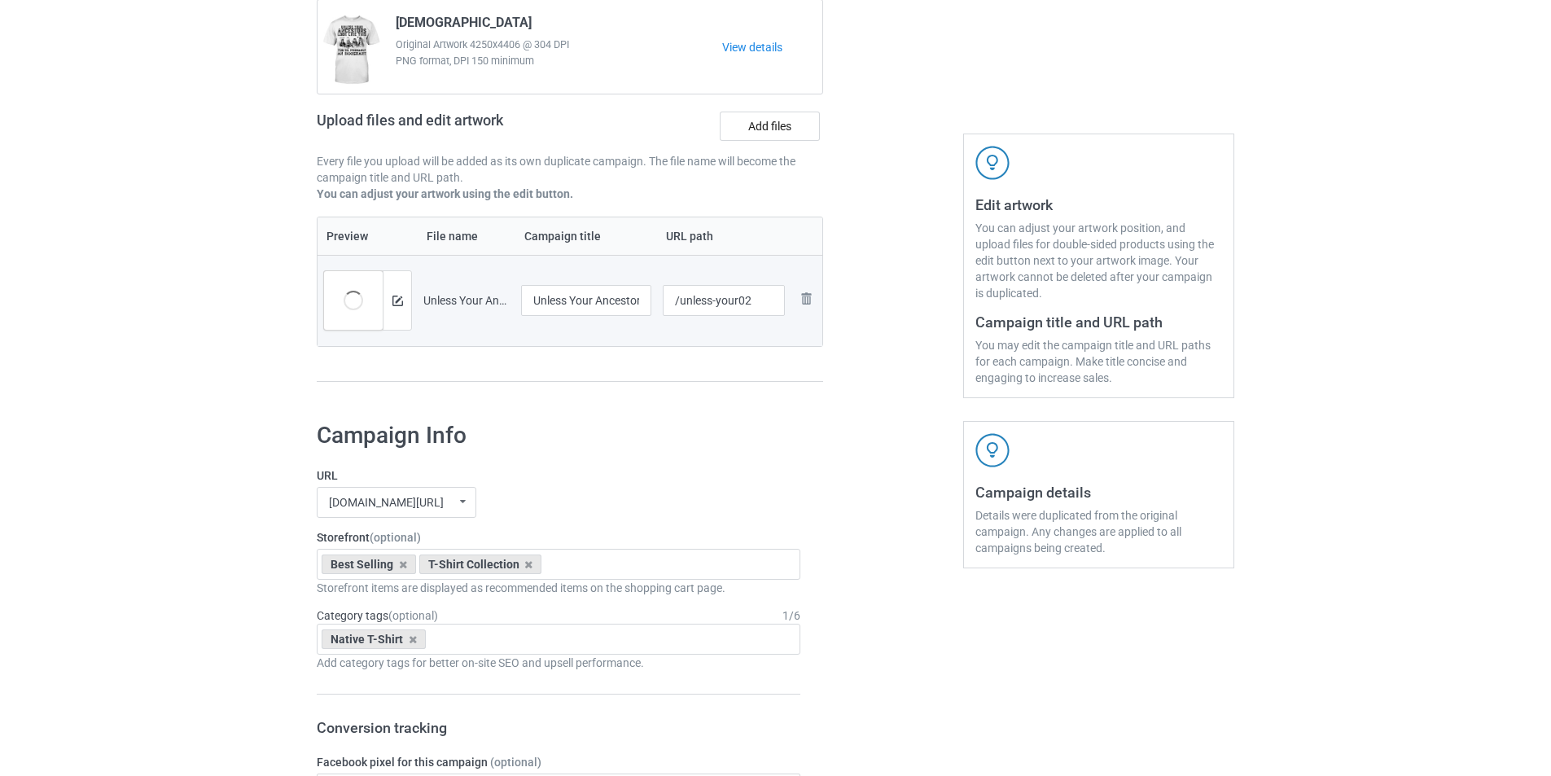
click at [810, 406] on div "Campaign to duplicate Native American Original Artwork 4250x4406 @ 304 DPI PNG …" at bounding box center [569, 180] width 529 height 458
click at [701, 304] on tr "Preview and edit artwork Unless Your Ancestors Look Like This You're Probably A…" at bounding box center [570, 300] width 505 height 91
click at [620, 290] on input "Unless Your Ancestors Look Like This You're Probably An Immigrant (1)" at bounding box center [586, 300] width 130 height 31
drag, startPoint x: 624, startPoint y: 300, endPoint x: 663, endPoint y: 299, distance: 38.3
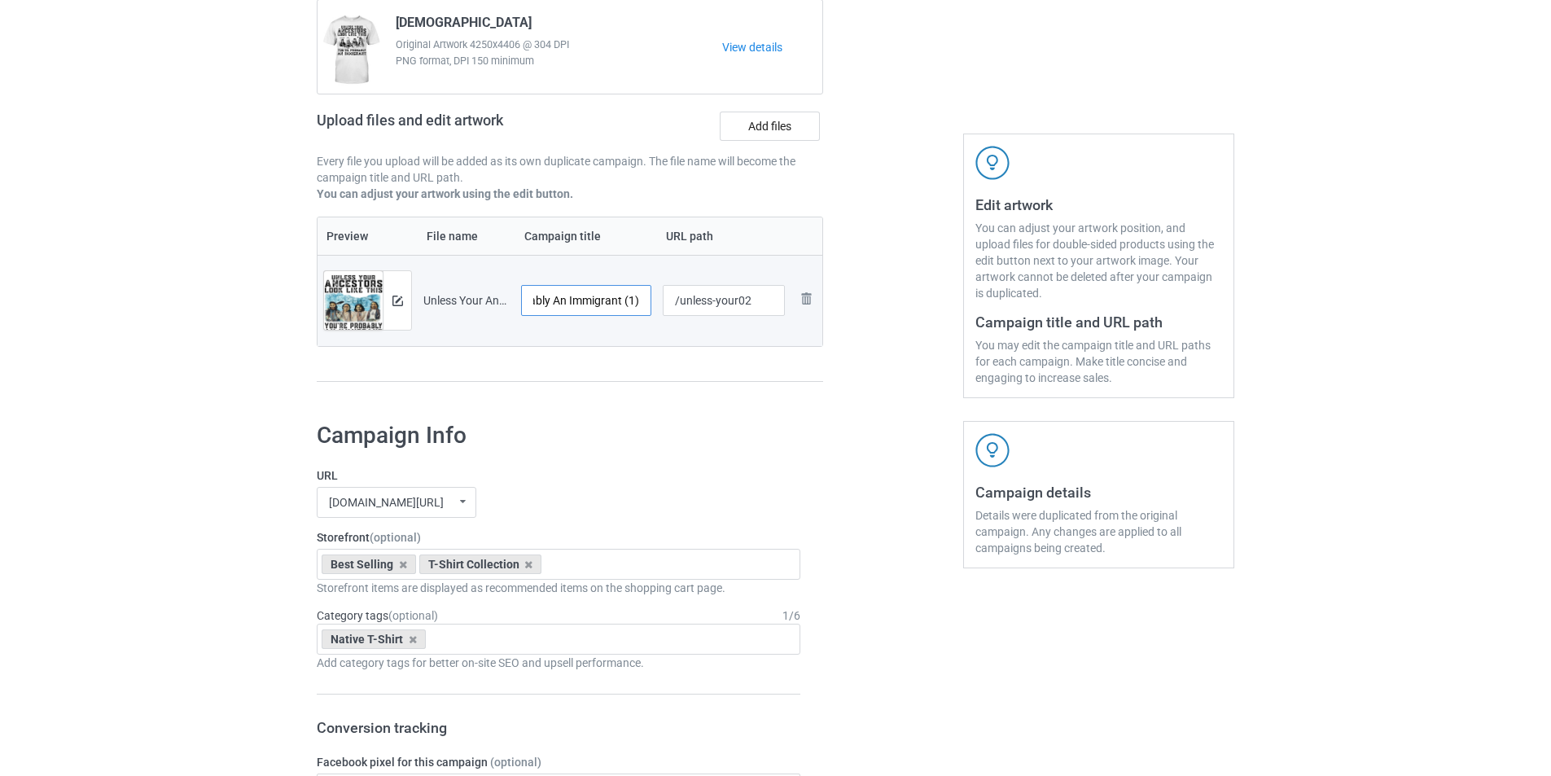
click at [660, 301] on tr "Preview and edit artwork Unless Your Ancestors Look Like This You're Probably A…" at bounding box center [570, 300] width 505 height 91
type input "Unless Your Ancestors Look Like This You're Probably An Immigrant"
click at [401, 307] on button at bounding box center [397, 300] width 11 height 13
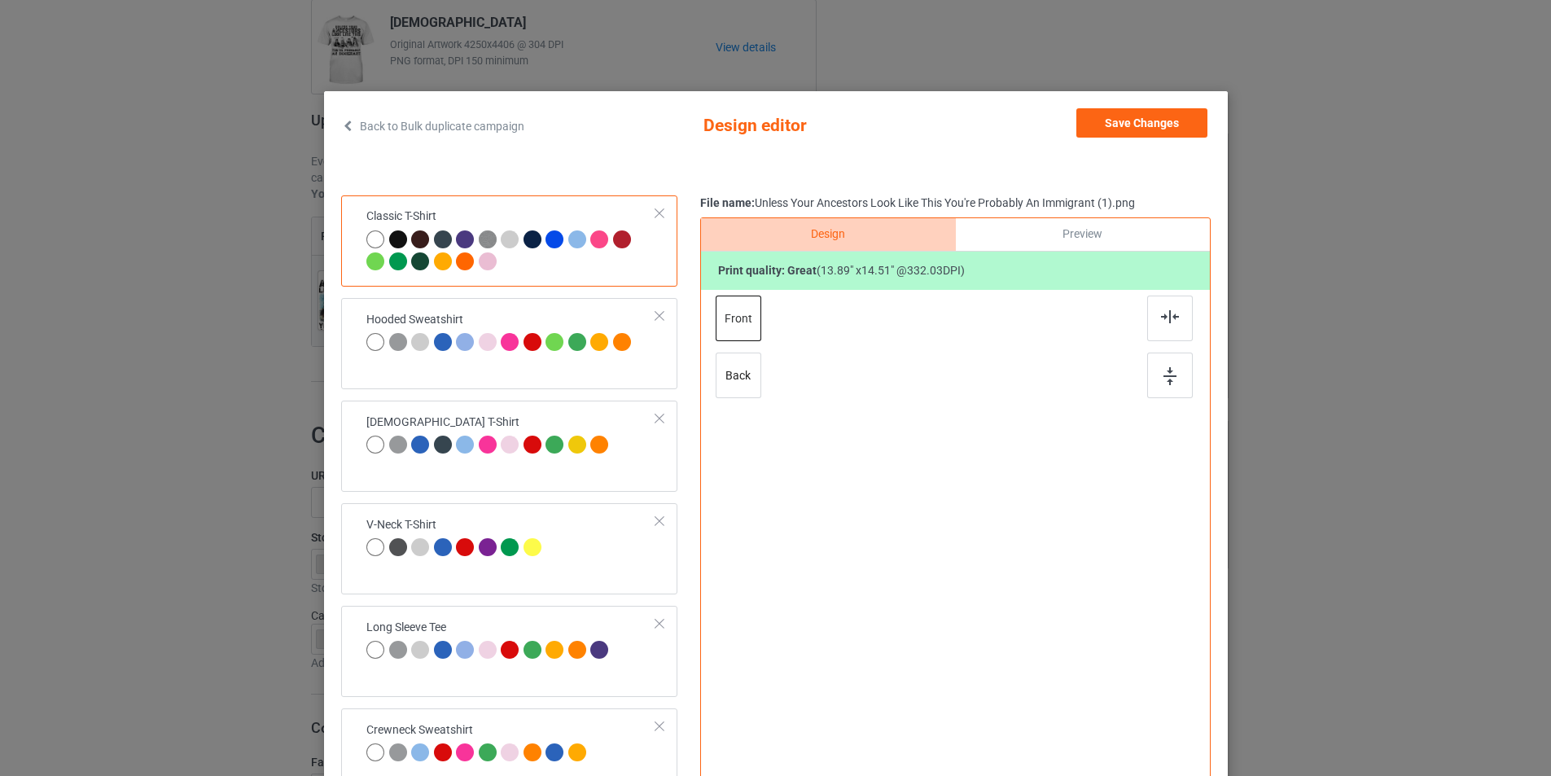
scroll to position [0, 0]
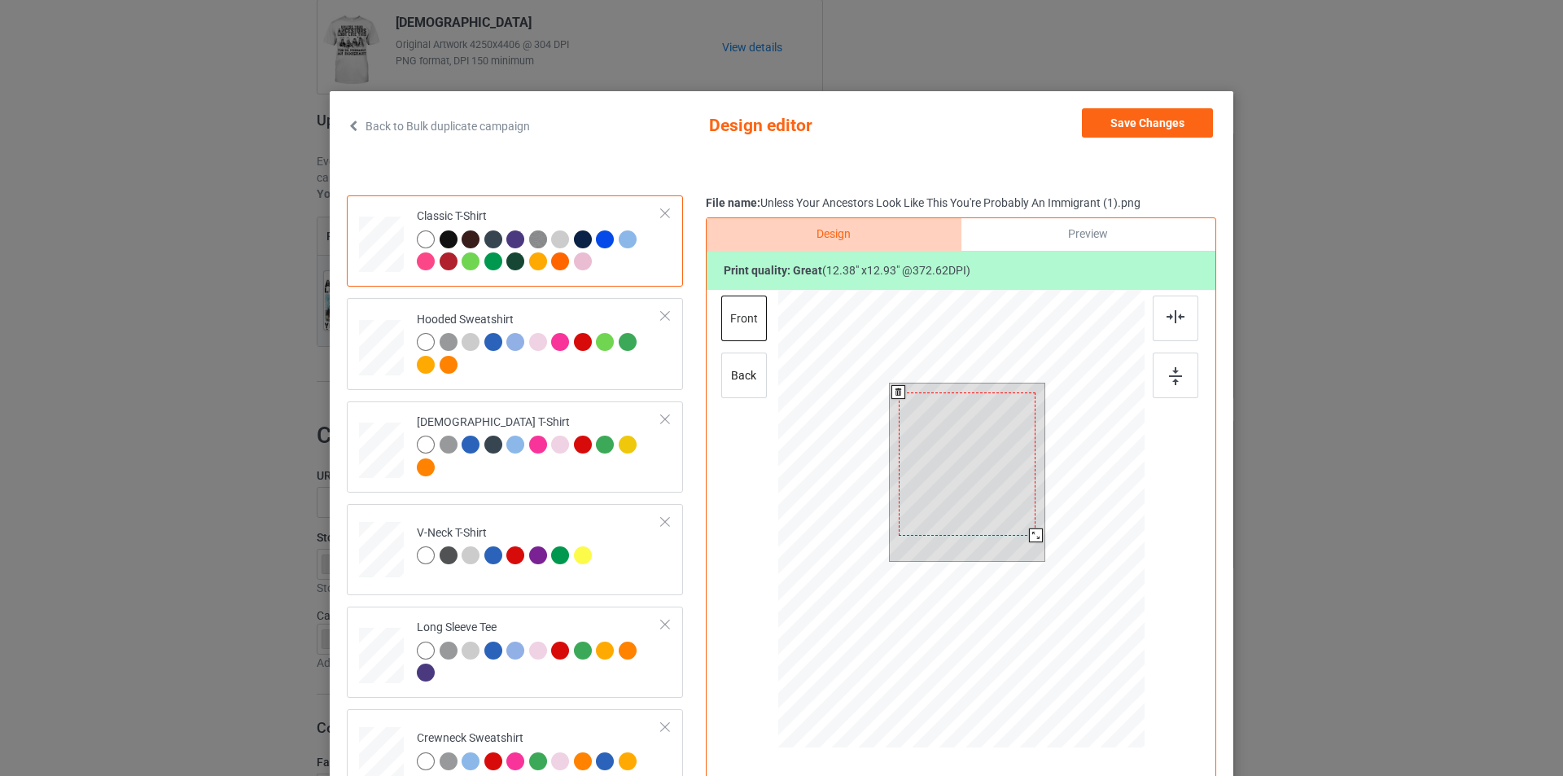
drag, startPoint x: 1039, startPoint y: 545, endPoint x: 1032, endPoint y: 535, distance: 12.2
click at [1032, 535] on div at bounding box center [1036, 535] width 14 height 14
click at [1027, 531] on div at bounding box center [1034, 533] width 14 height 14
click at [556, 367] on div at bounding box center [539, 355] width 245 height 45
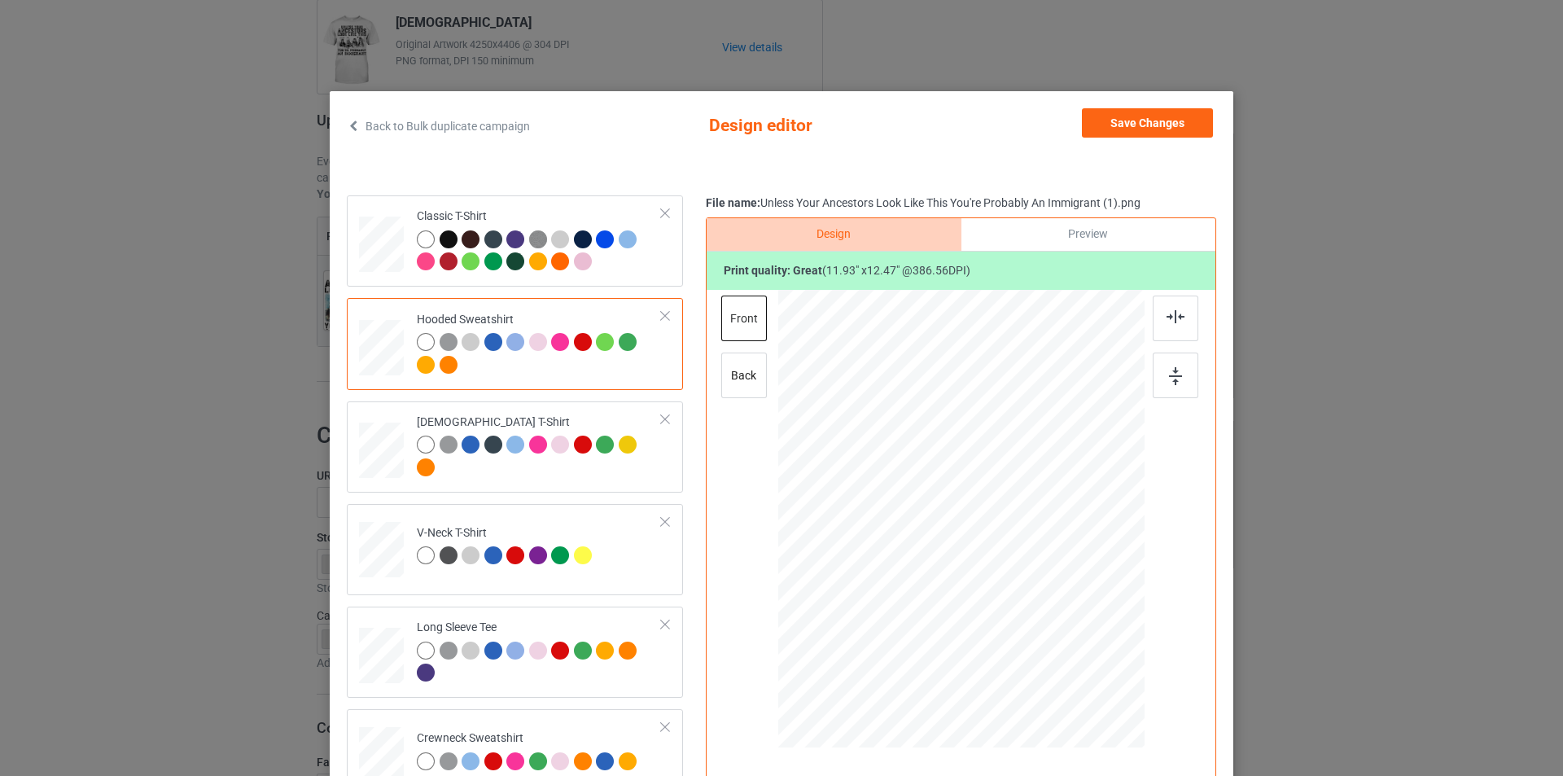
click at [957, 462] on div at bounding box center [966, 470] width 112 height 117
click at [604, 261] on div at bounding box center [539, 252] width 245 height 45
click at [1161, 125] on button "Save Changes" at bounding box center [1147, 122] width 131 height 29
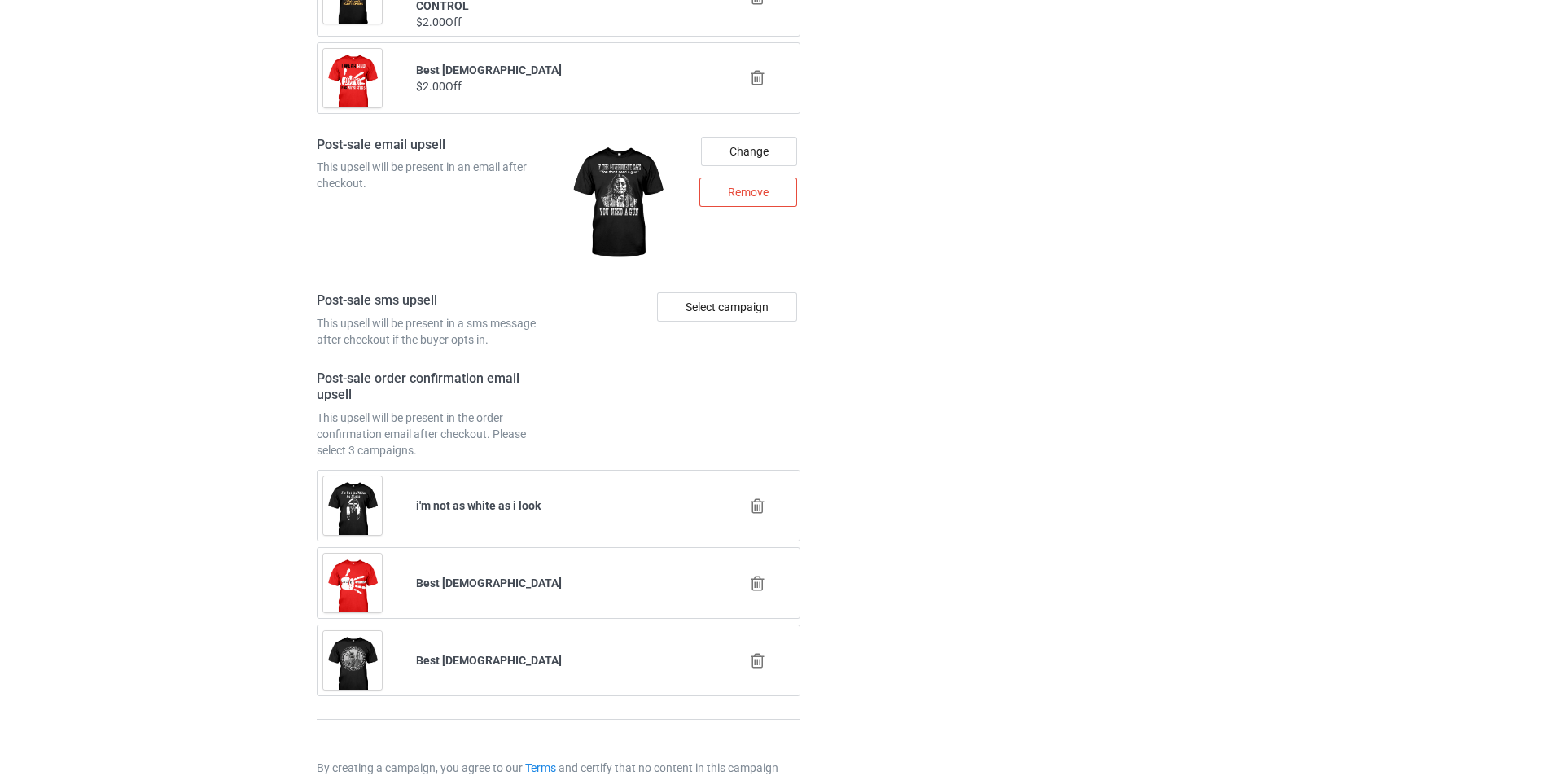
scroll to position [2295, 0]
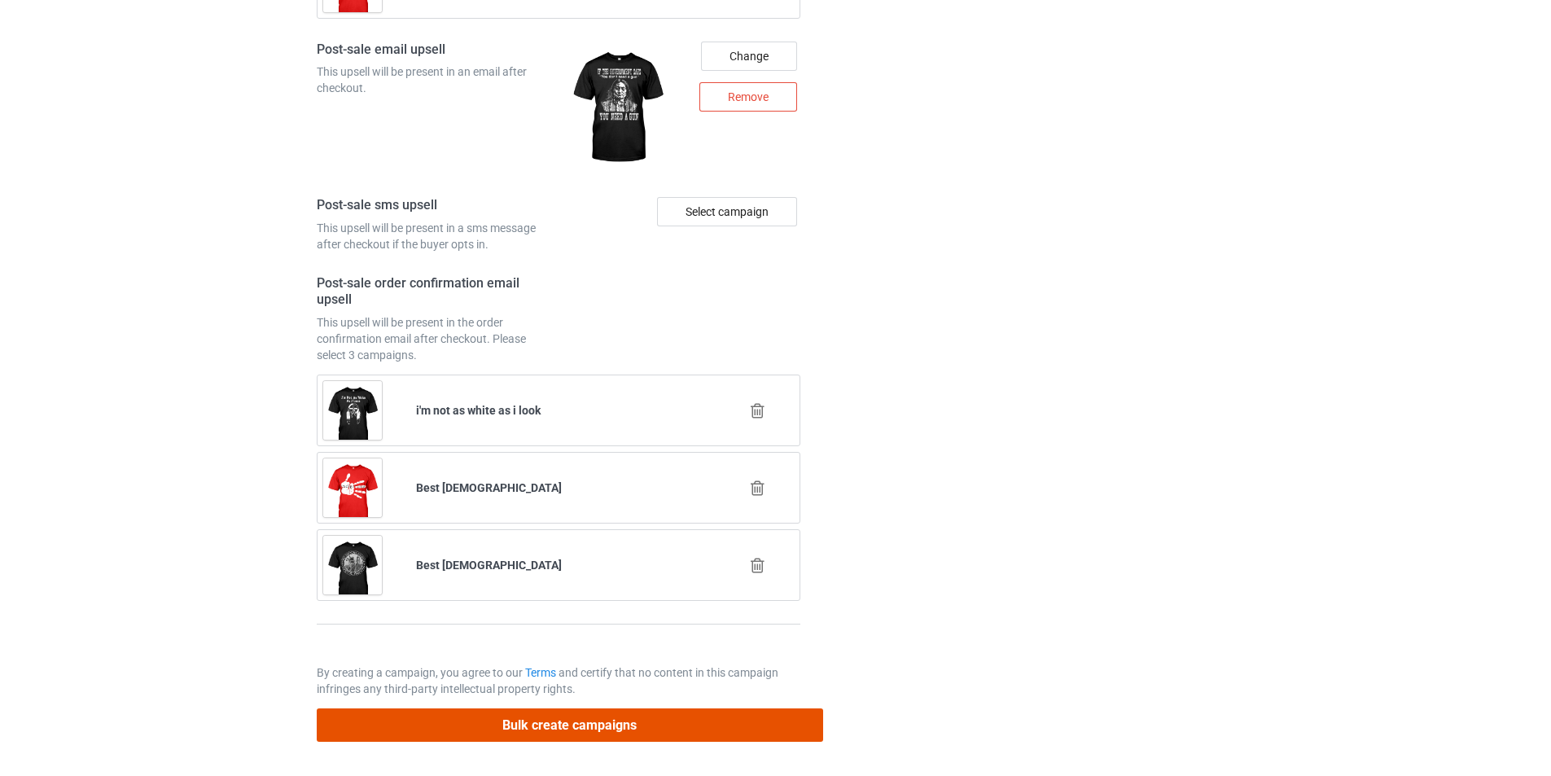
click at [564, 726] on button "Bulk create campaigns" at bounding box center [570, 724] width 506 height 33
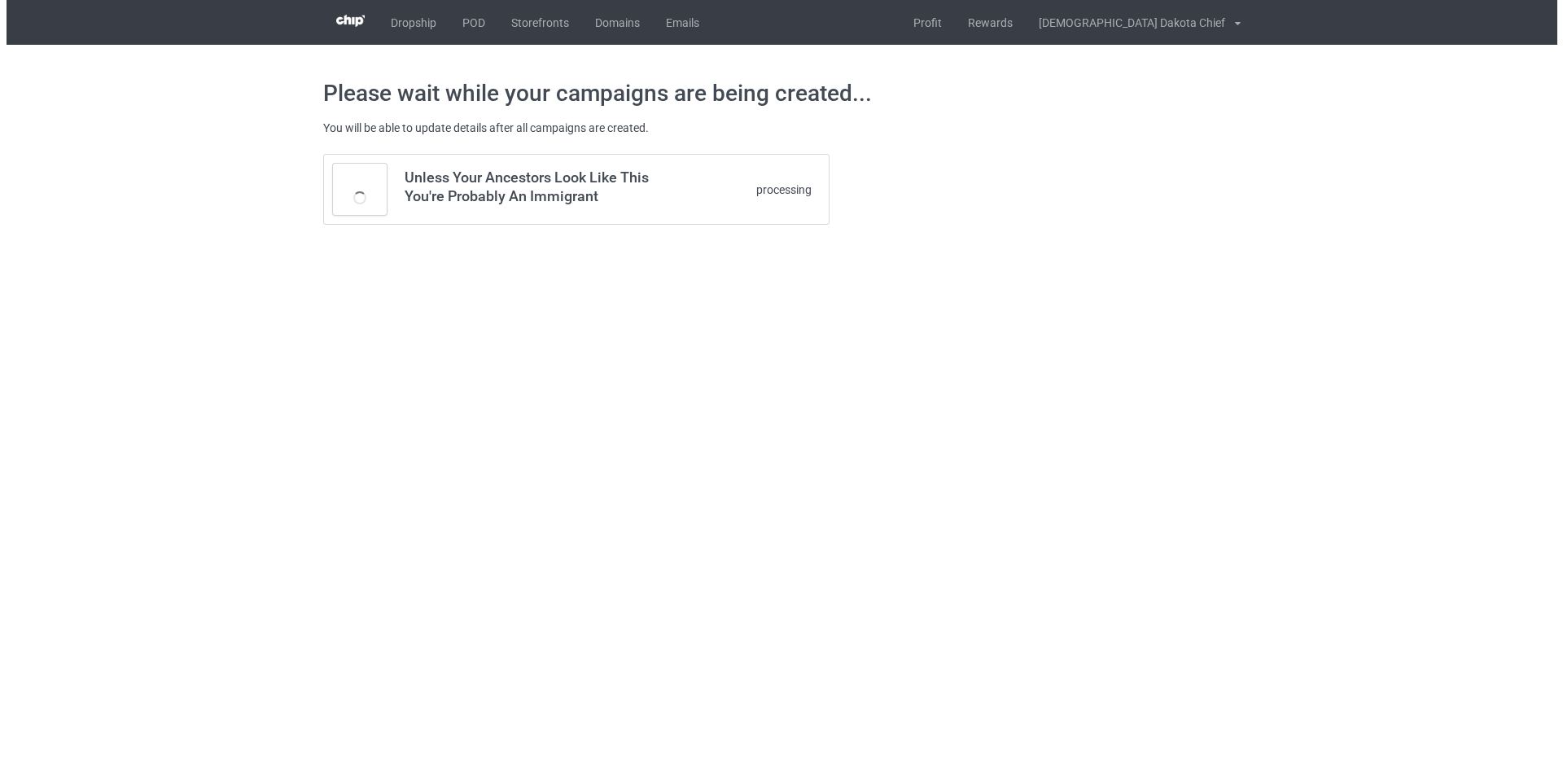
scroll to position [0, 0]
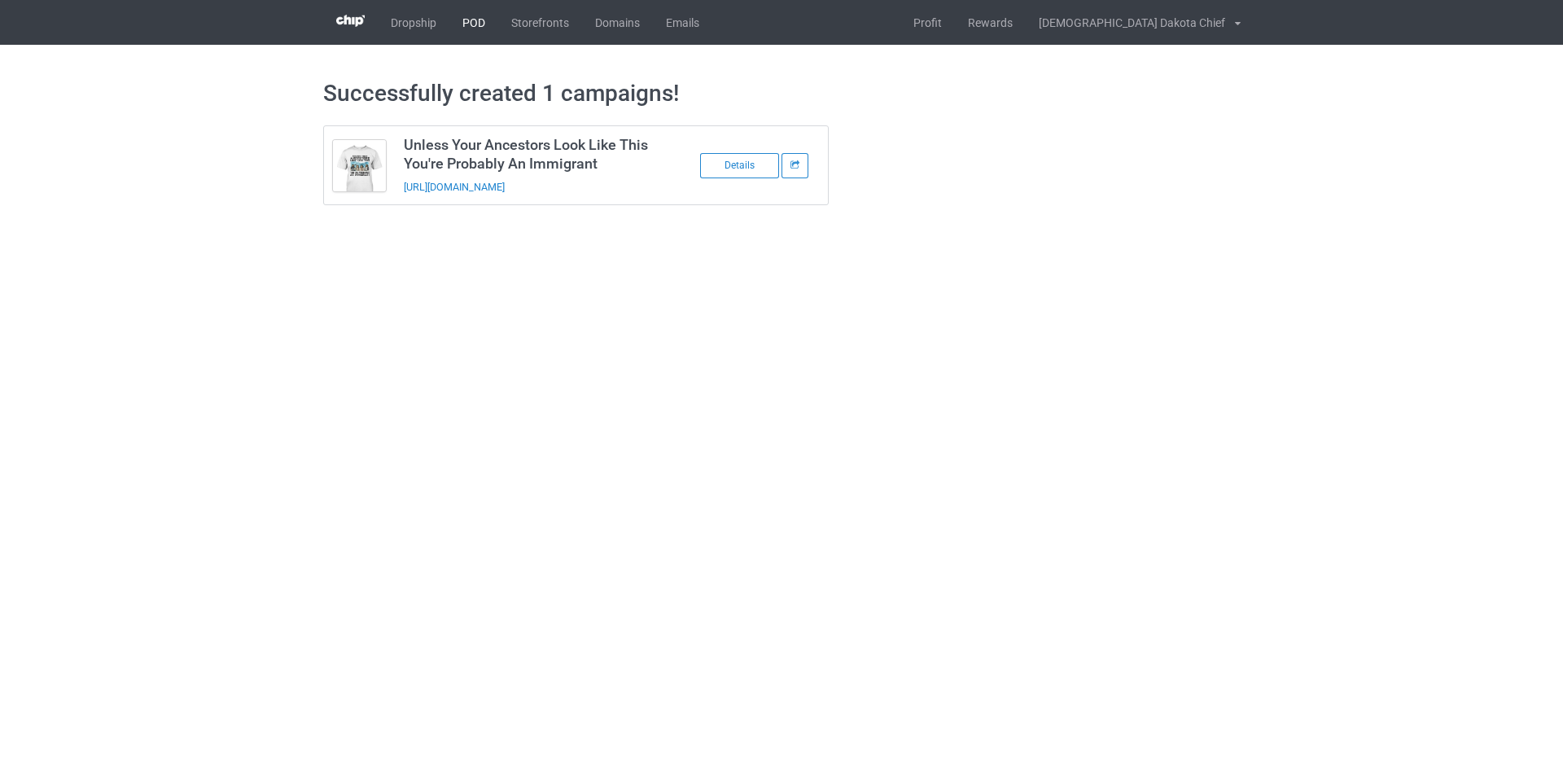
click at [471, 16] on link "POD" at bounding box center [473, 22] width 49 height 45
